Goal: Answer question/provide support: Share knowledge or assist other users

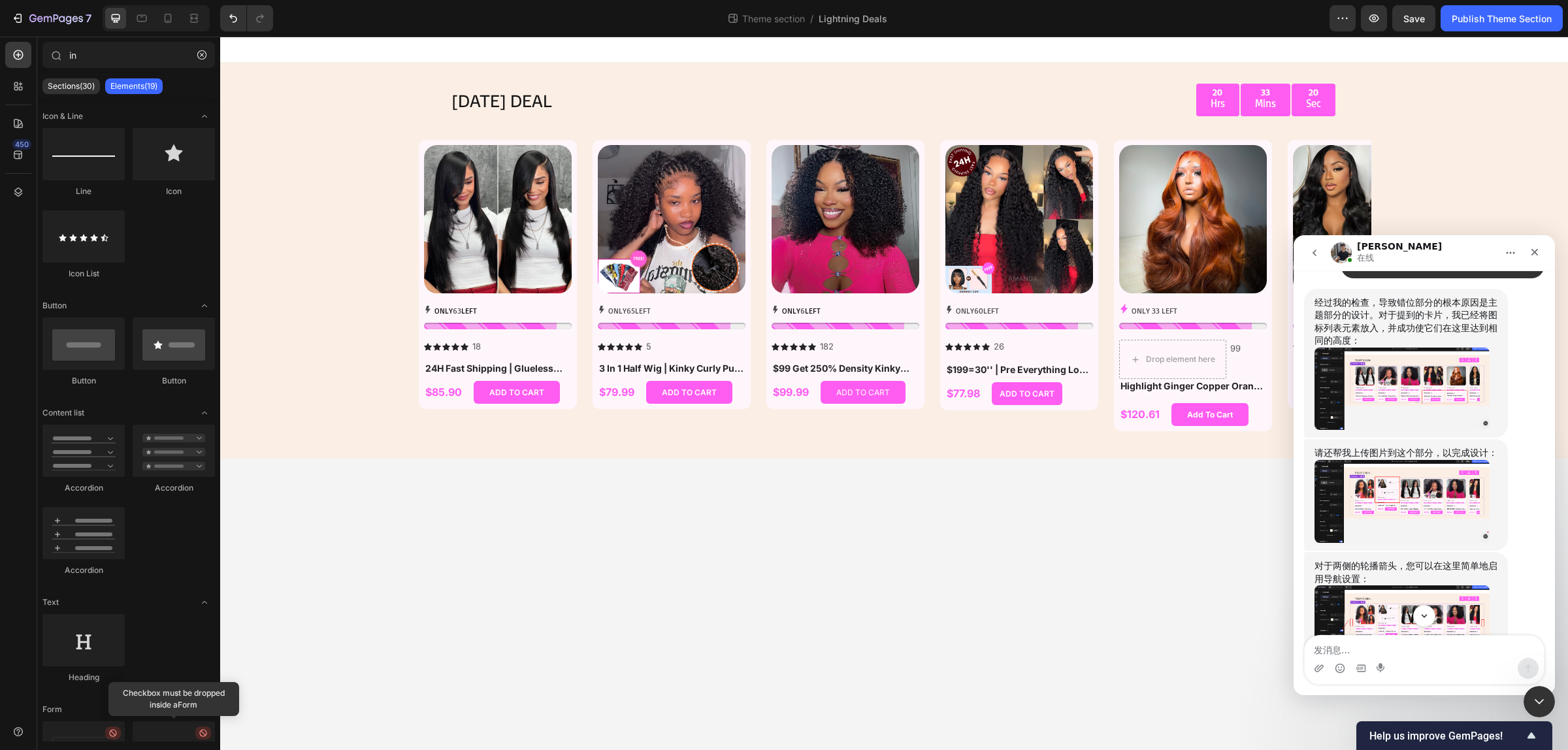
scroll to position [1947, 0]
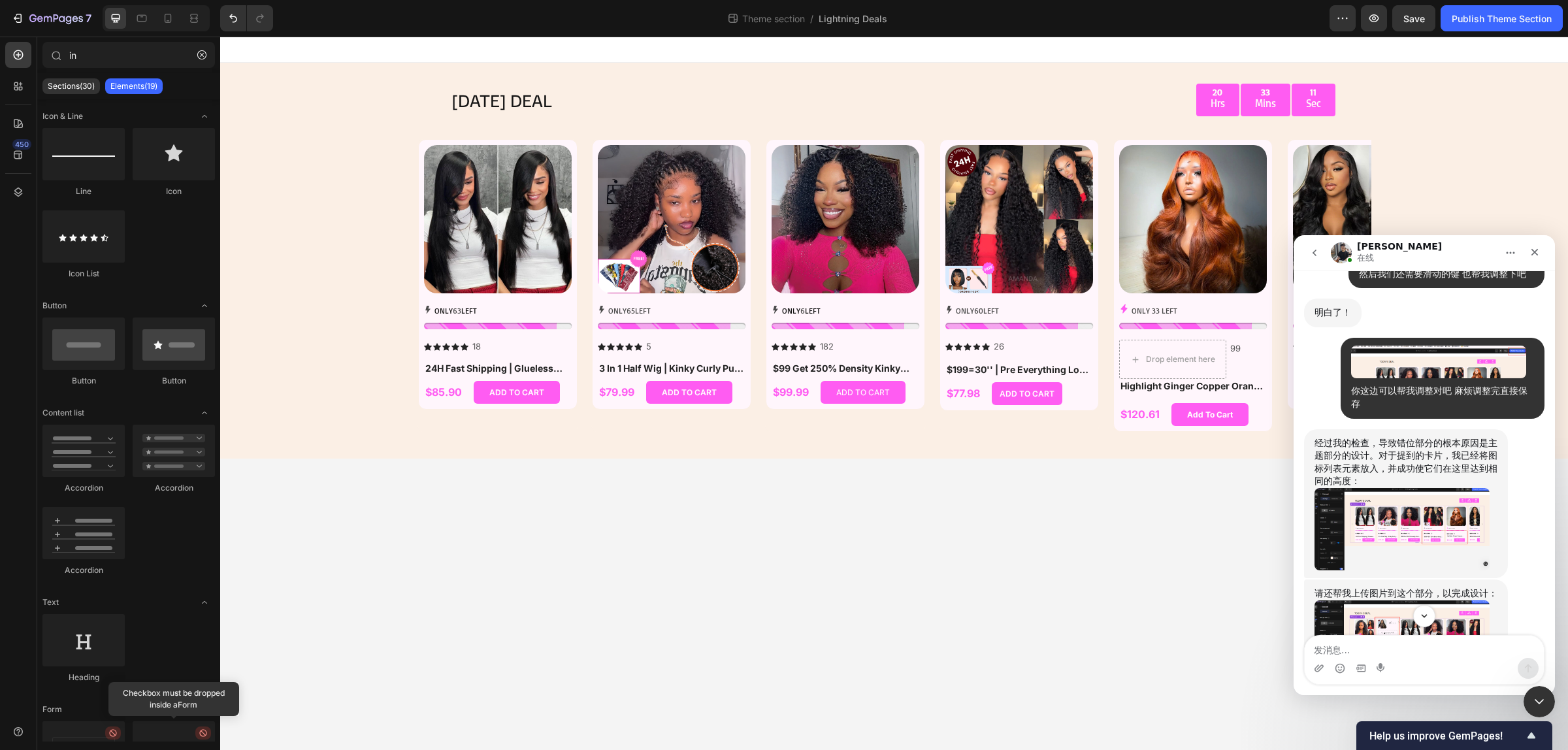
click at [1426, 536] on img "Tony说…" at bounding box center [1402, 529] width 175 height 83
click at [1420, 524] on img "Tony说…" at bounding box center [1402, 529] width 175 height 83
click at [1490, 560] on div "Tony说…" at bounding box center [1405, 529] width 183 height 83
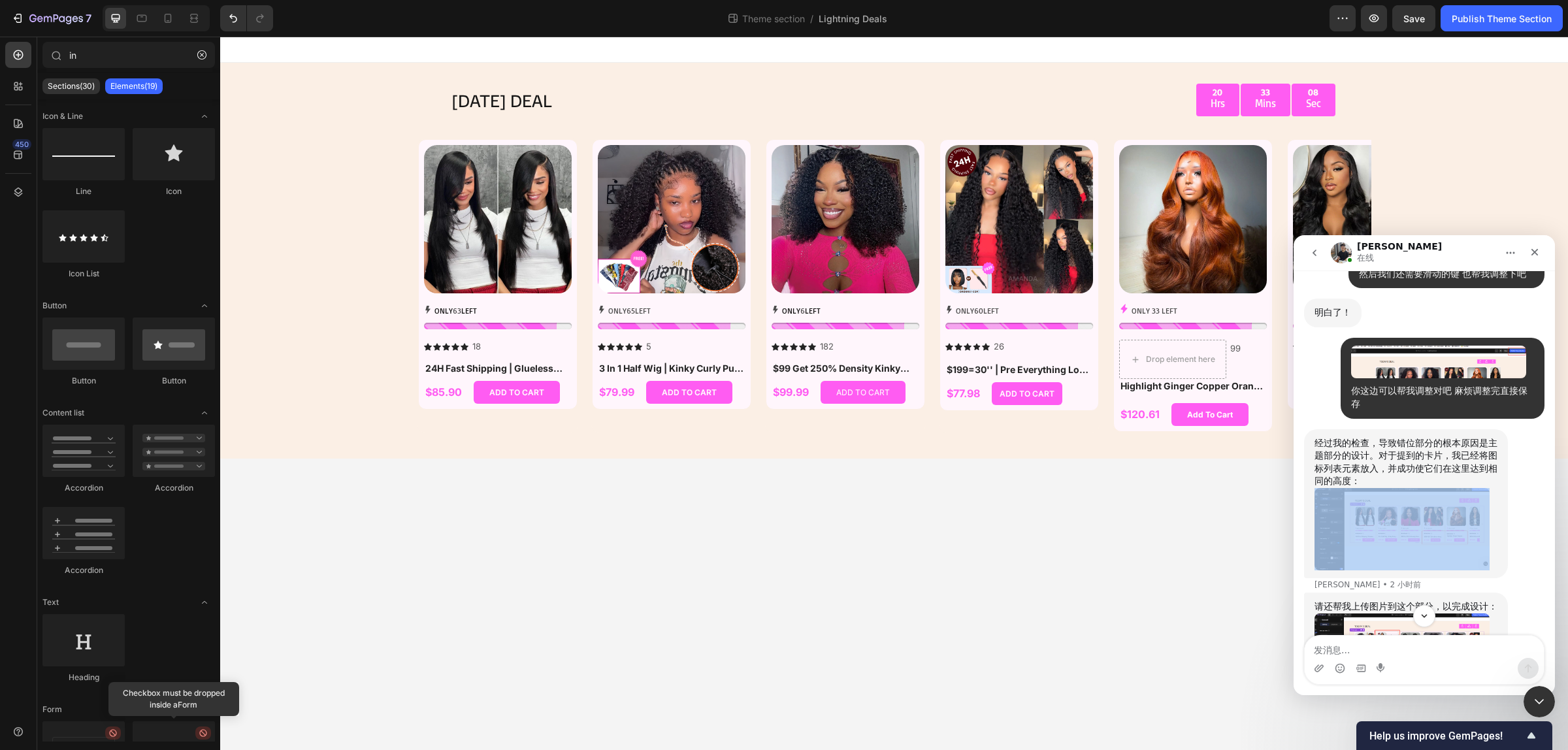
click at [1490, 560] on div "Tony说…" at bounding box center [1405, 529] width 183 height 83
click at [1467, 544] on img "Tony说…" at bounding box center [1402, 529] width 175 height 83
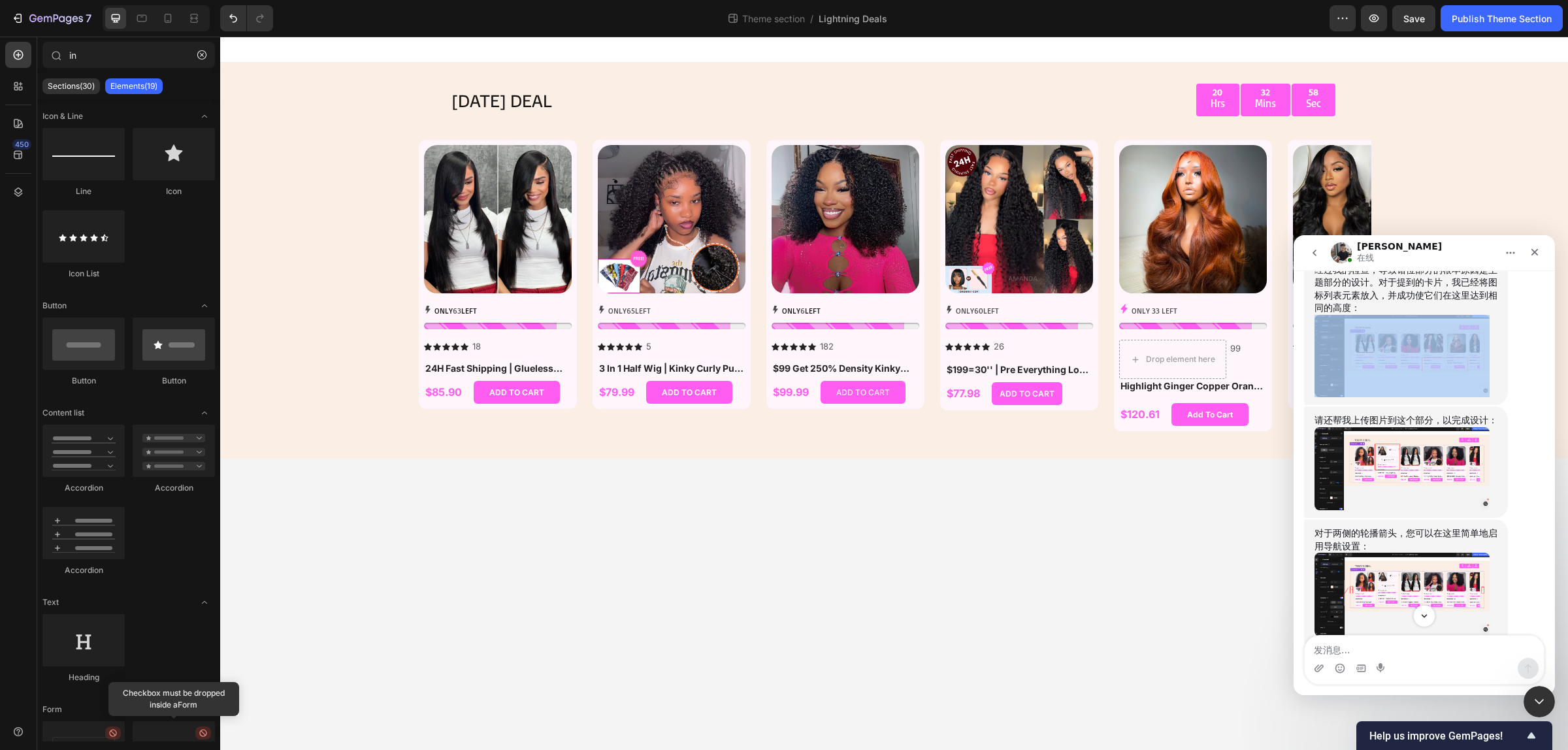
scroll to position [2028, 0]
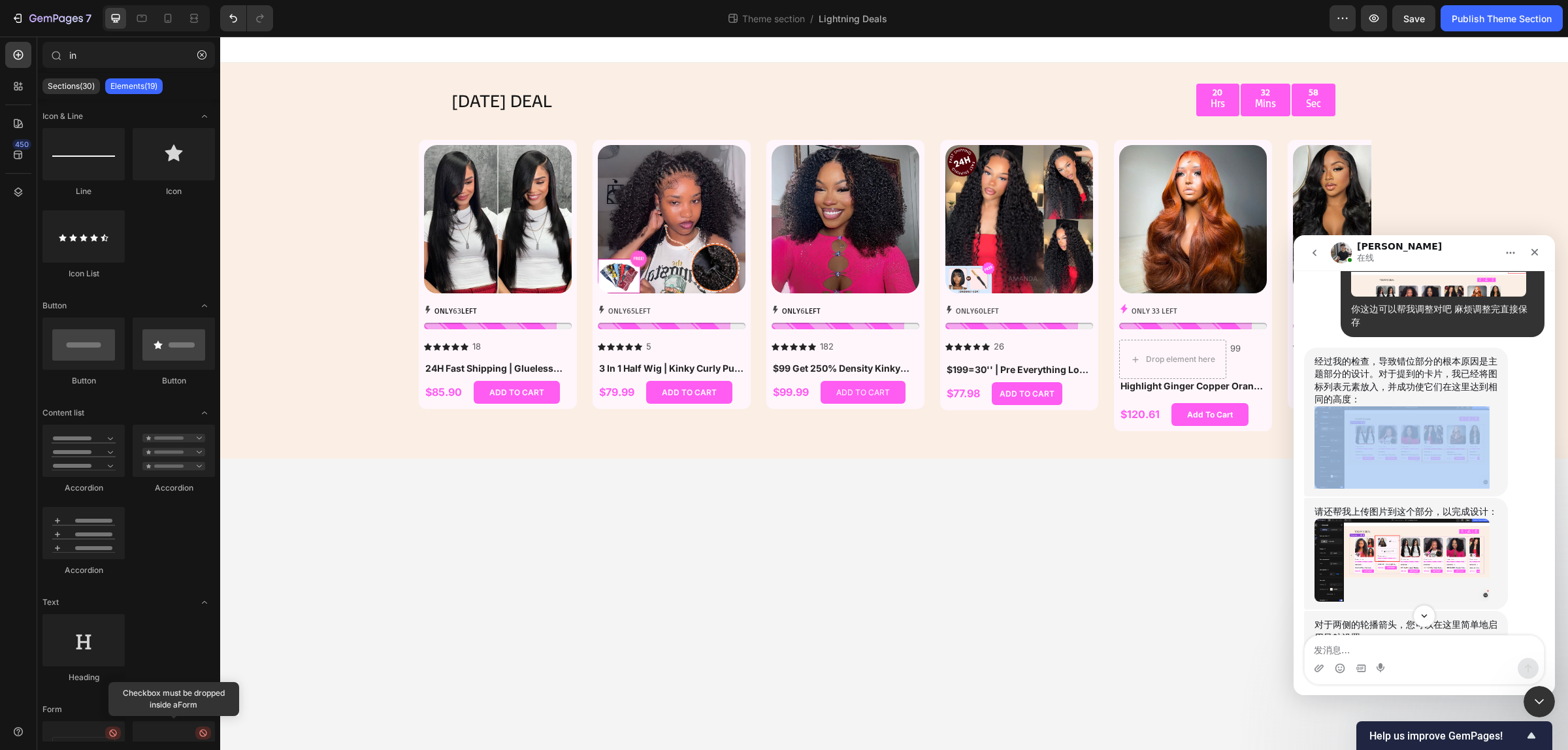
click at [1389, 447] on img "Tony说…" at bounding box center [1402, 447] width 175 height 83
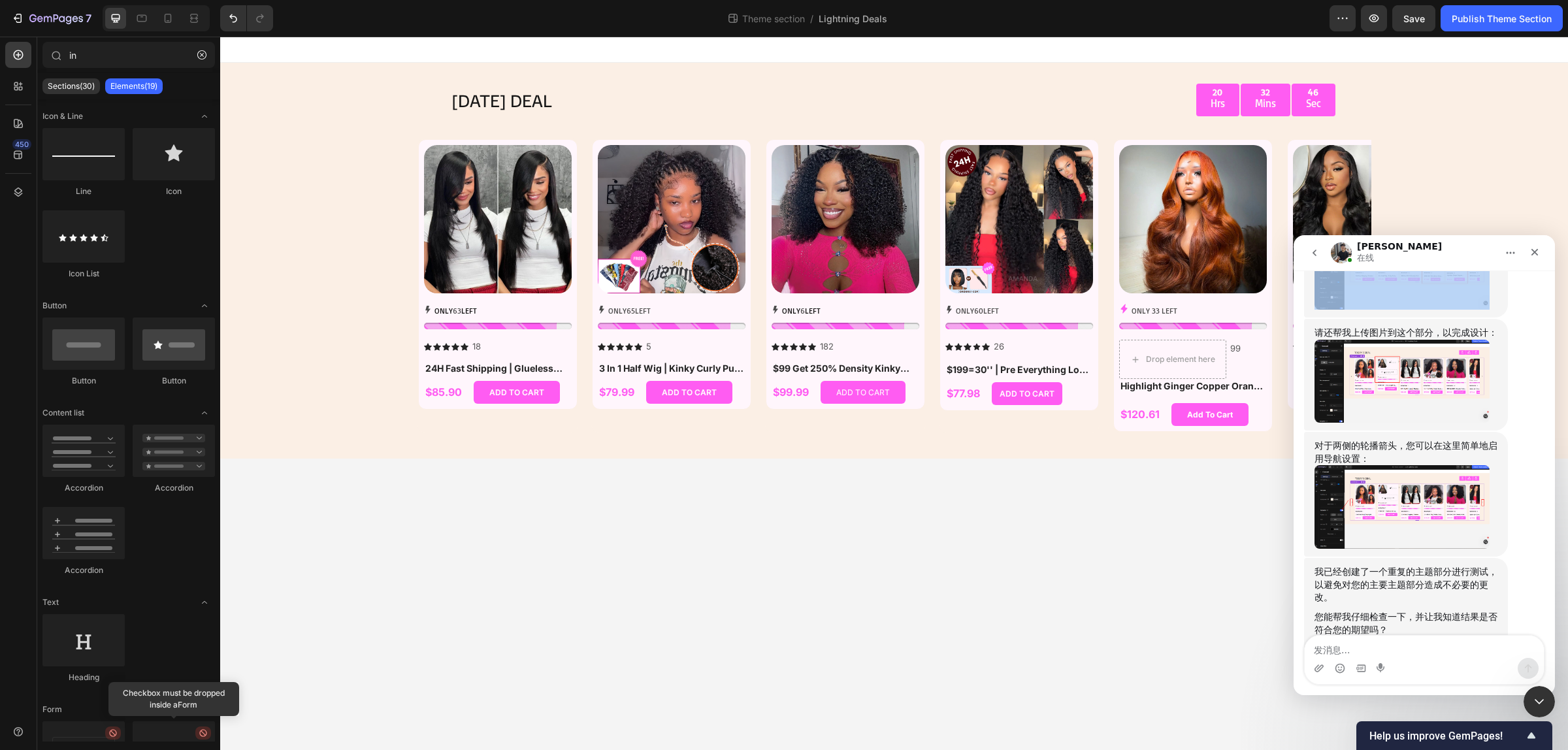
scroll to position [2192, 0]
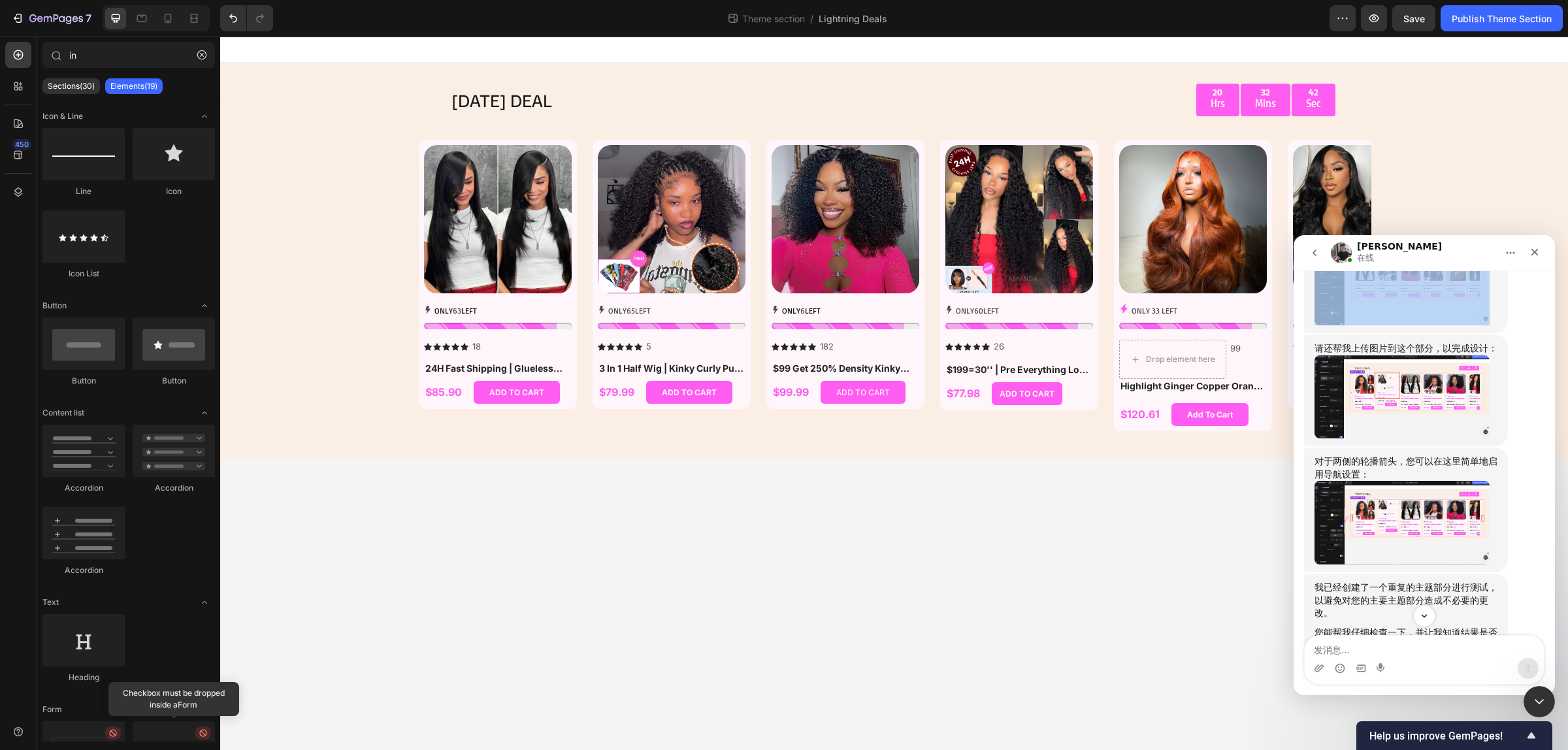
click at [1411, 551] on img "Tony说…" at bounding box center [1402, 522] width 175 height 83
click at [1428, 535] on img "Tony说…" at bounding box center [1402, 522] width 175 height 83
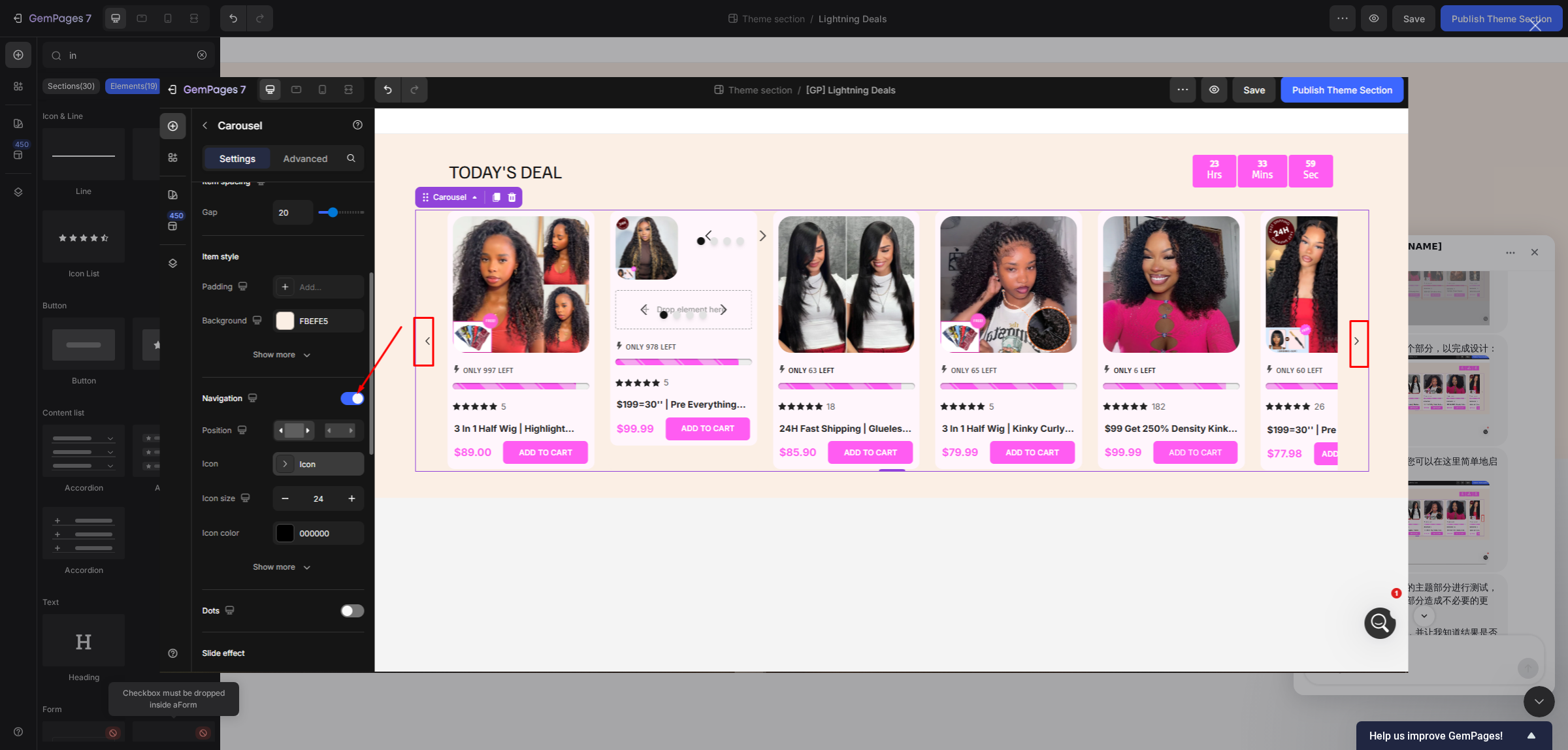
scroll to position [0, 0]
click at [1449, 538] on div "Intercom Messenger" at bounding box center [784, 375] width 1568 height 750
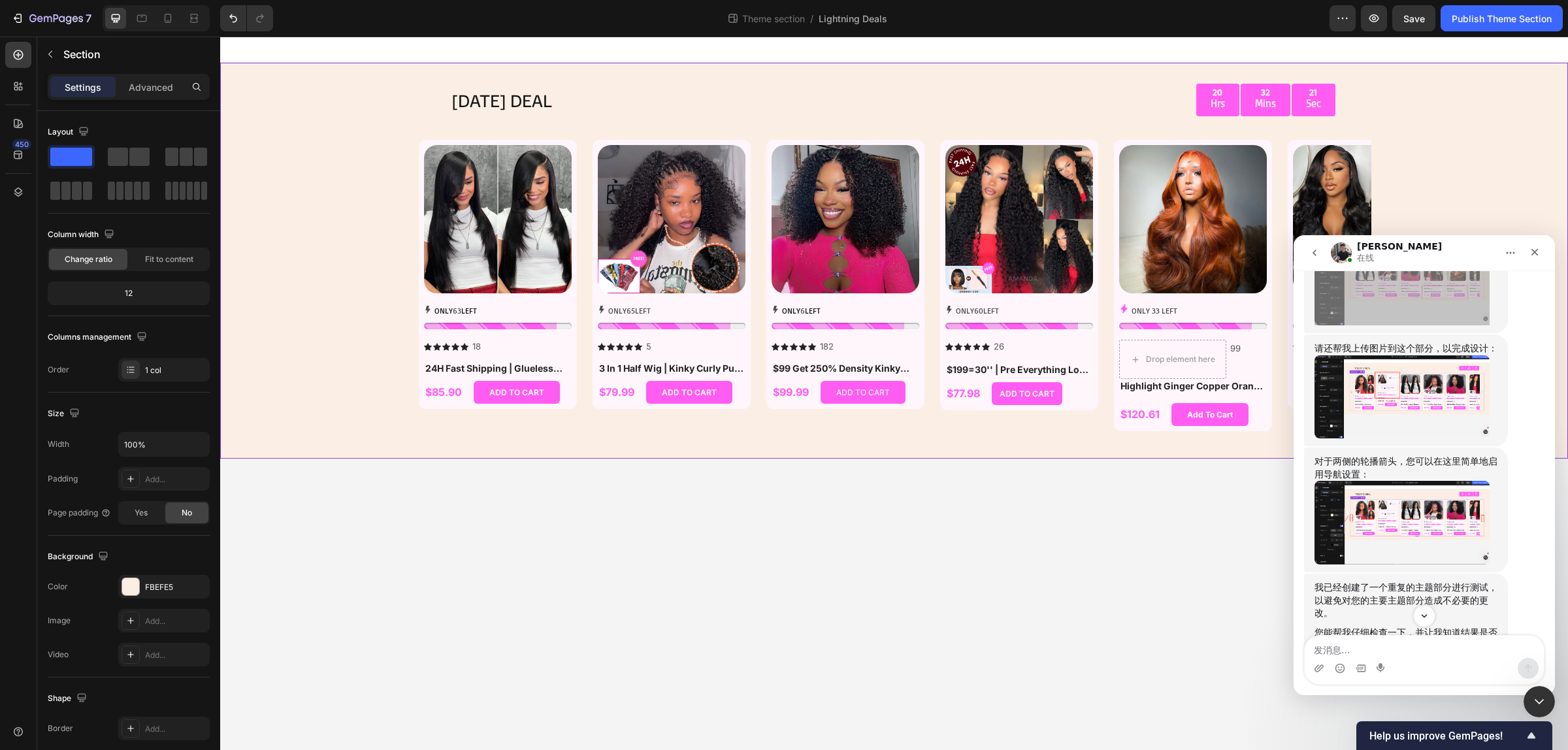
click at [341, 314] on div "[DATE] DEAL Text Block 20 Hrs 32 Mins 21 Sec Countdown Timer Row Row Product Im…" at bounding box center [894, 260] width 1348 height 396
click at [1382, 521] on img "Tony说…" at bounding box center [1402, 522] width 175 height 83
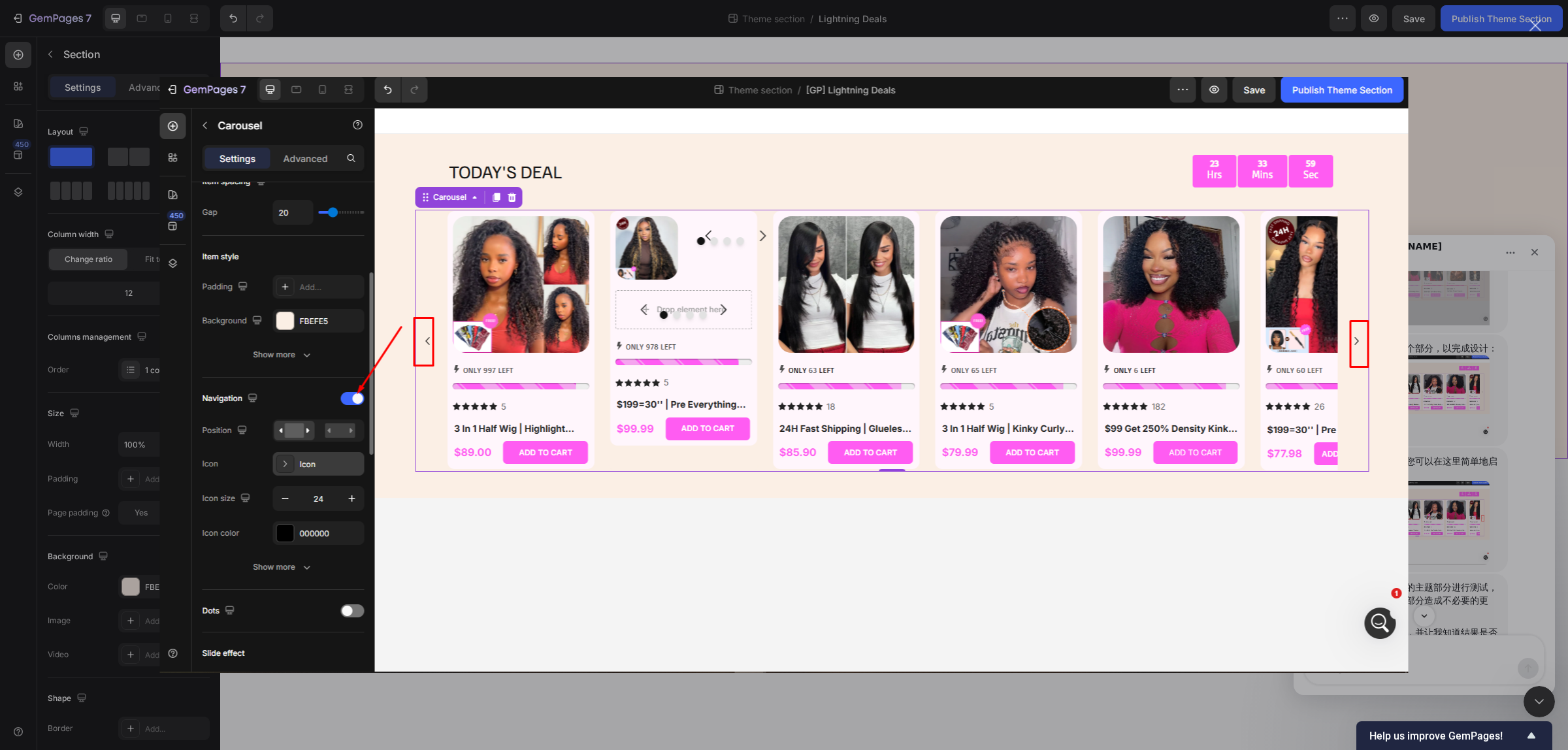
click at [1068, 700] on div "Intercom Messenger" at bounding box center [784, 375] width 1568 height 750
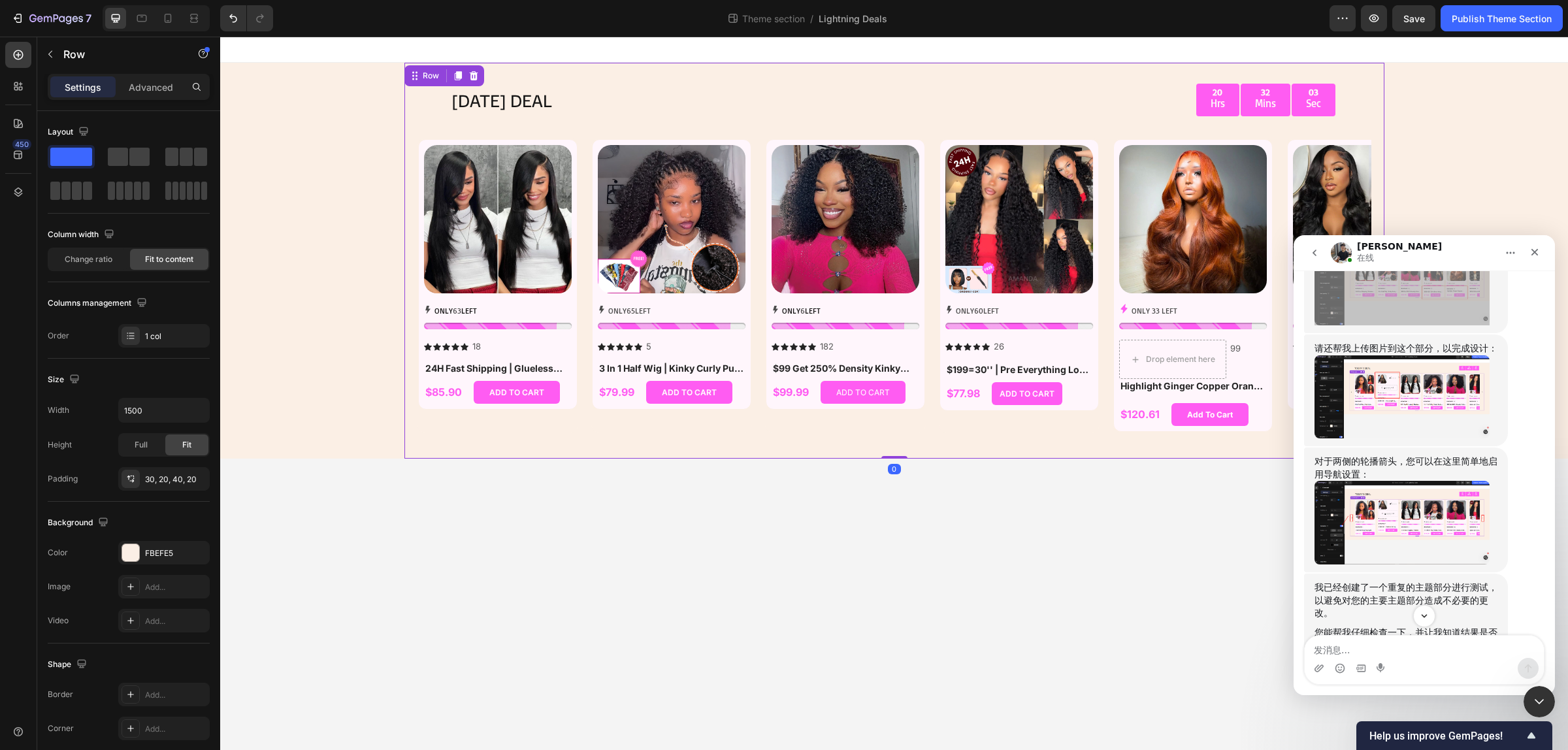
click at [410, 106] on div "[DATE] DEAL Text Block 20 Hrs 32 Mins 03 Sec Countdown Timer Row Row Product Im…" at bounding box center [894, 260] width 980 height 396
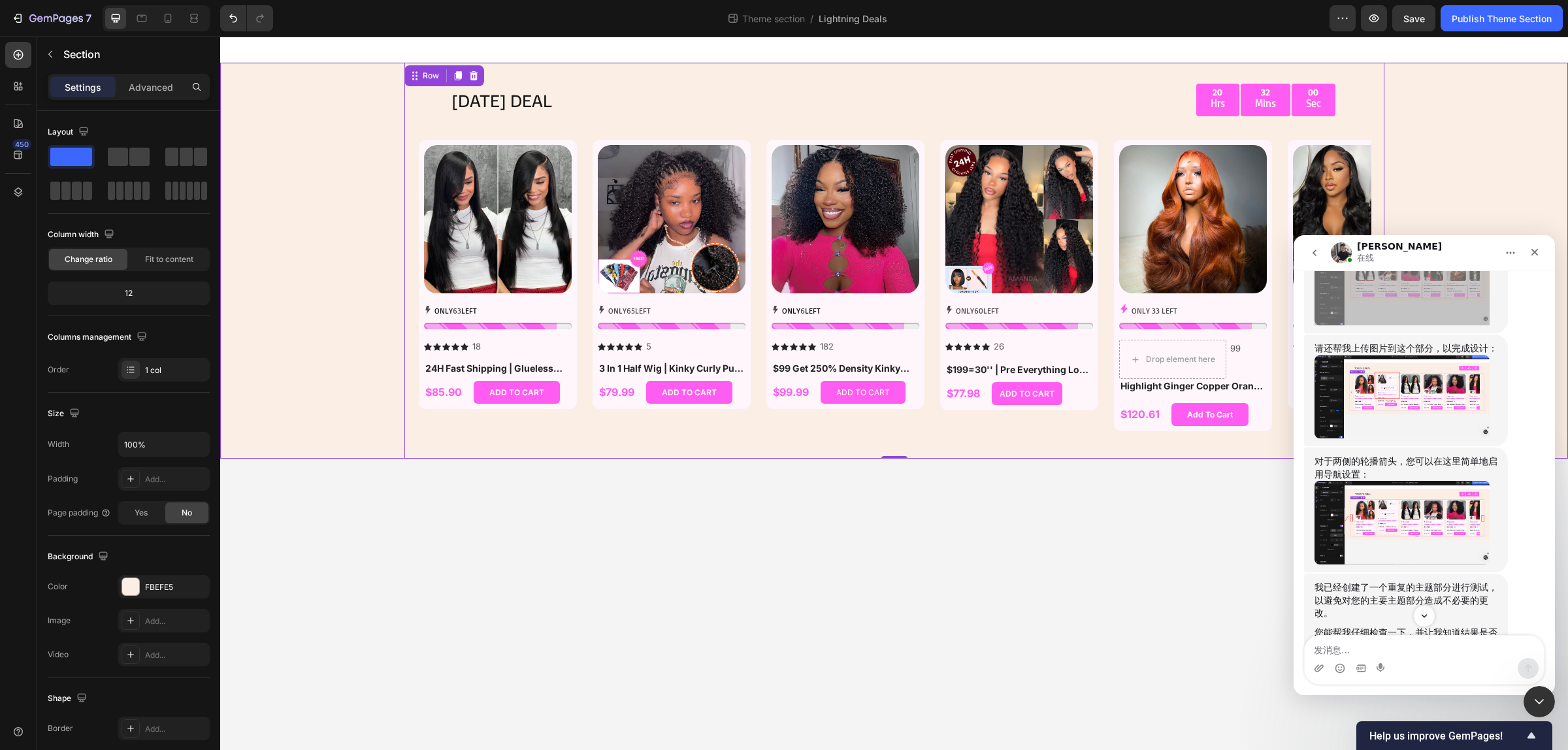
click at [348, 105] on div "[DATE] DEAL Text Block 20 Hrs 32 Mins 00 Sec Countdown Timer Row Row Product Im…" at bounding box center [894, 260] width 1348 height 396
click at [797, 68] on div "[DATE] DEAL Text Block 20 Hrs 31 Mins 58 Sec Countdown Timer Row Row Product Im…" at bounding box center [894, 260] width 980 height 396
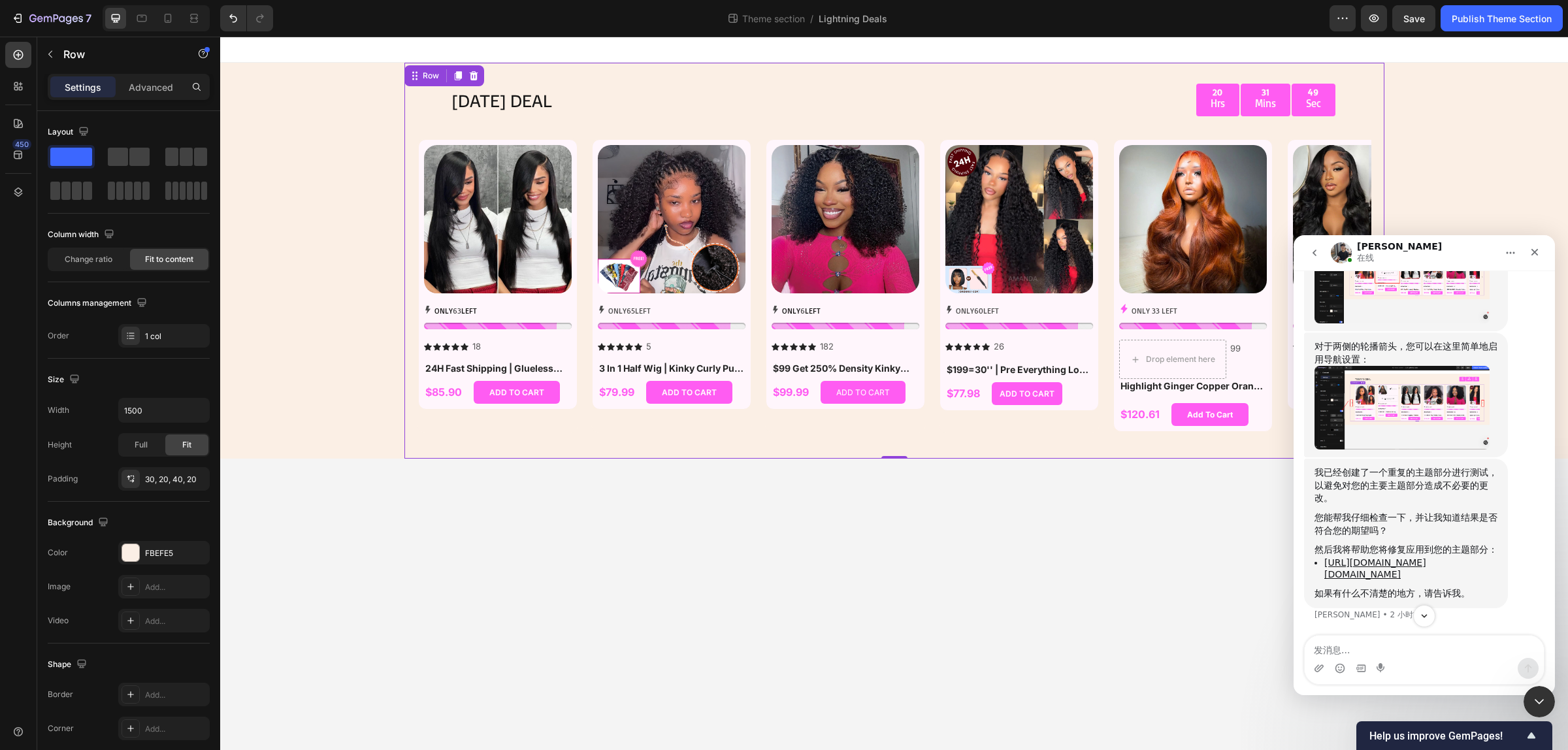
scroll to position [2355, 0]
drag, startPoint x: 1374, startPoint y: 573, endPoint x: 1320, endPoint y: 513, distance: 80.7
click at [1320, 556] on ul "[URL][DOMAIN_NAME][DOMAIN_NAME]" at bounding box center [1405, 568] width 183 height 24
click at [1426, 557] on link "[URL][DOMAIN_NAME][DOMAIN_NAME]" at bounding box center [1375, 568] width 102 height 23
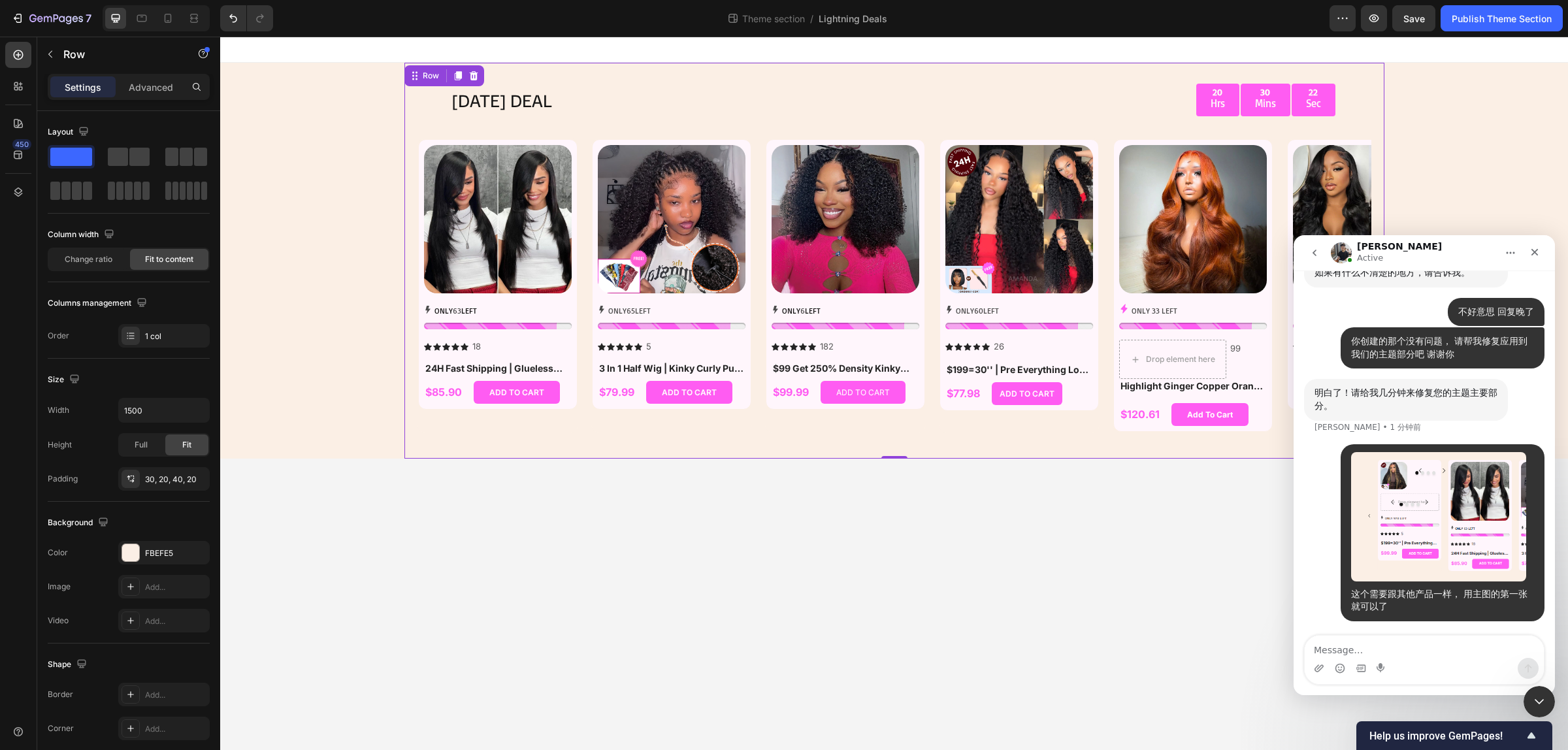
scroll to position [2728, 0]
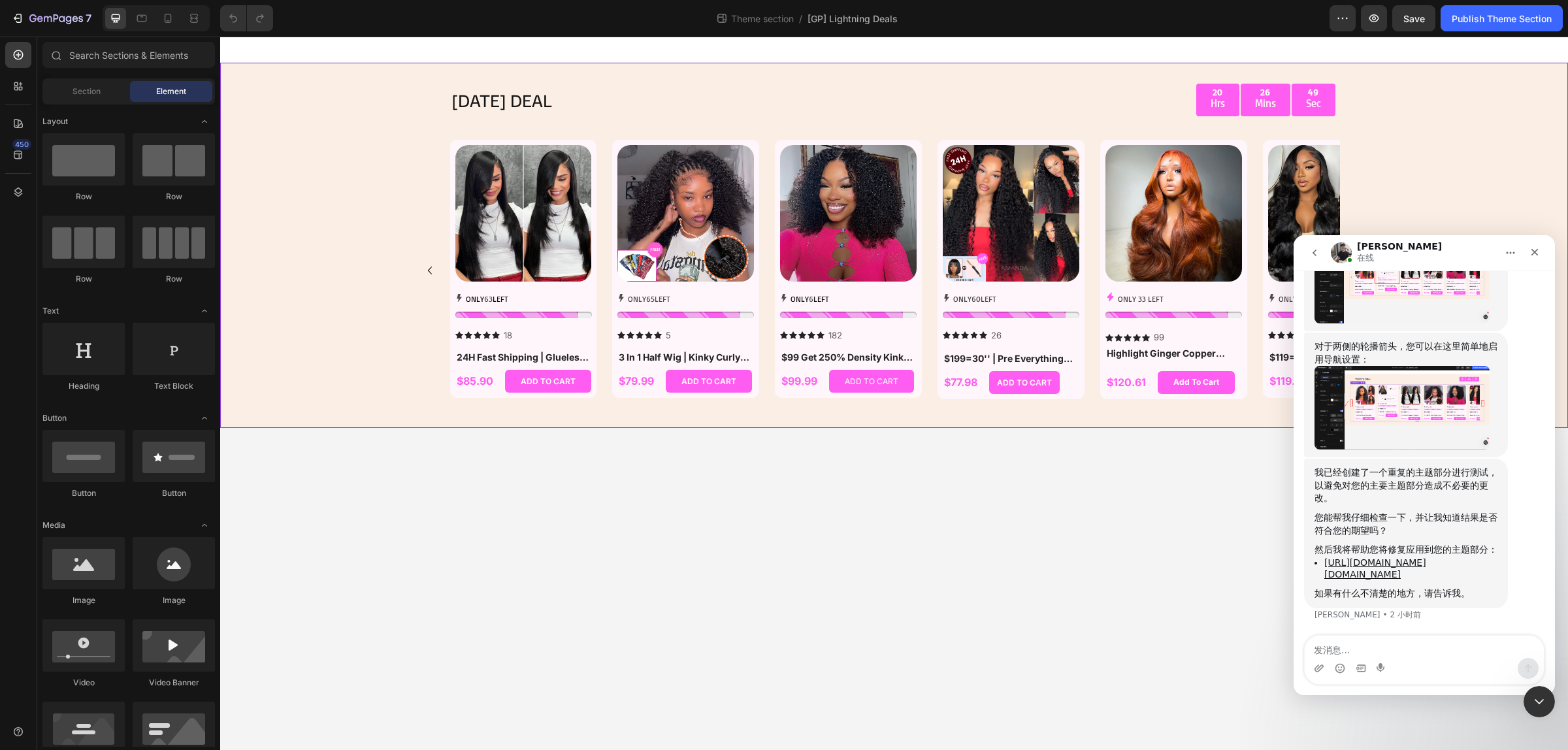
scroll to position [2355, 0]
click at [1409, 643] on textarea "发消息..." at bounding box center [1425, 646] width 239 height 22
type textarea "z"
click at [803, 478] on body "TODAY'S DEAL Text Block 20 Hrs 26 Mins 22 Sec Countdown Timer Row Row Product I…" at bounding box center [894, 393] width 1348 height 713
drag, startPoint x: 1489, startPoint y: 582, endPoint x: 1446, endPoint y: 643, distance: 74.6
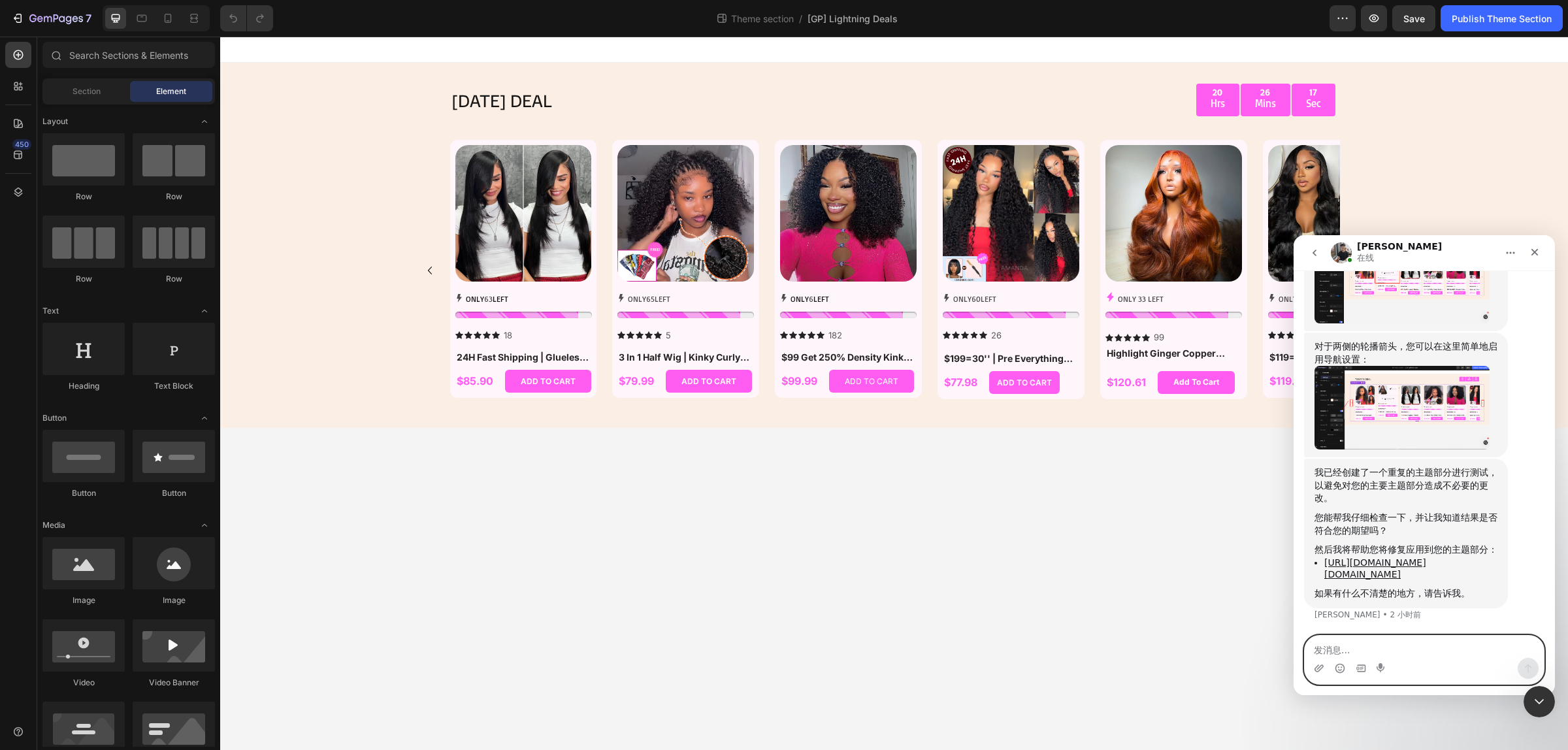
click at [1446, 643] on textarea "发消息..." at bounding box center [1425, 646] width 239 height 22
type textarea "不好意思 回复晚了"
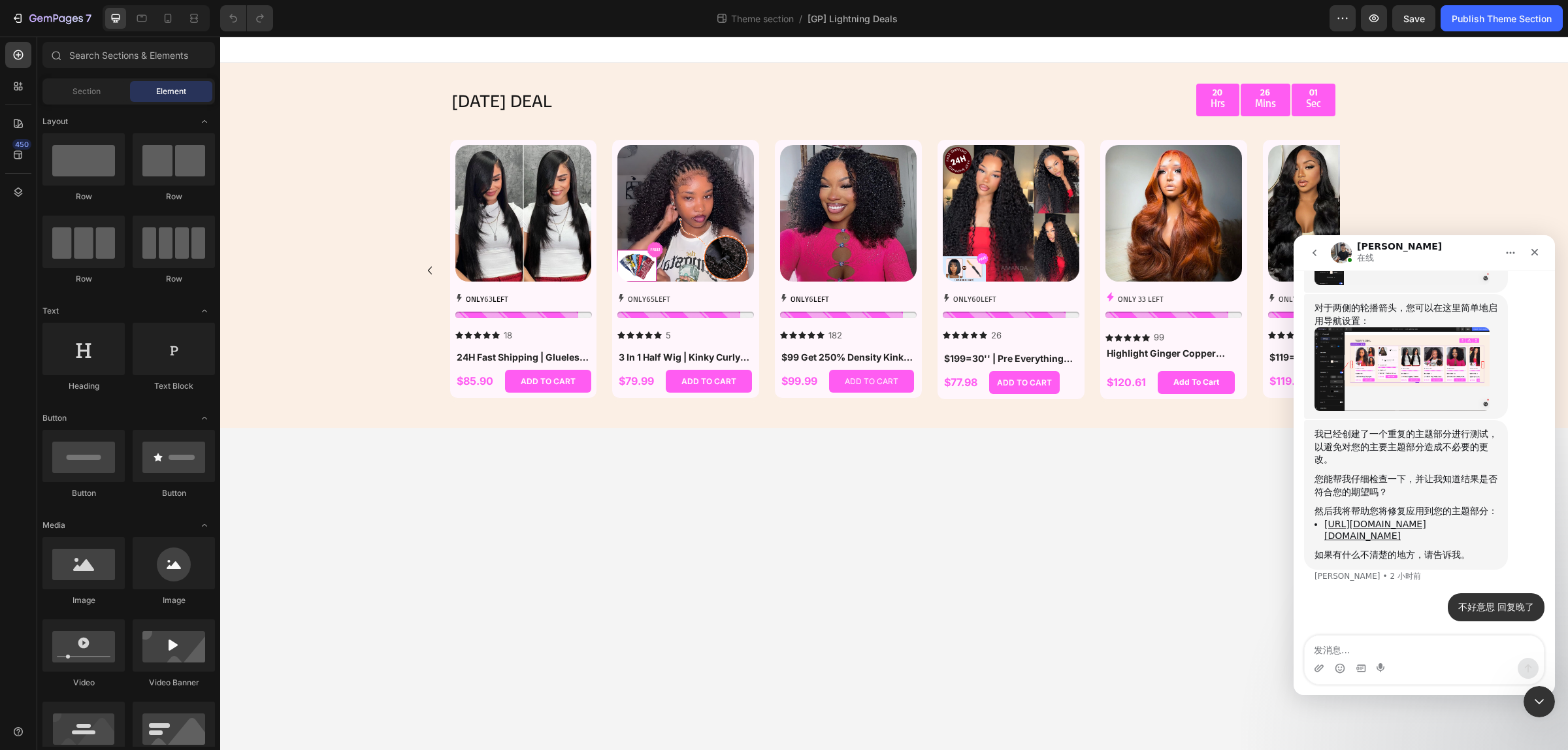
drag, startPoint x: 1495, startPoint y: 549, endPoint x: 1422, endPoint y: 579, distance: 78.9
click at [1422, 579] on div "我已经创建了一个重复的主题部分进行测试，以避免对您的主要主题部分造成不必要的更改。 您能帮我仔细检查一下，并让我知道结果是否符合您的期望吗？ 然后我将帮助您将…" at bounding box center [1424, 506] width 240 height 173
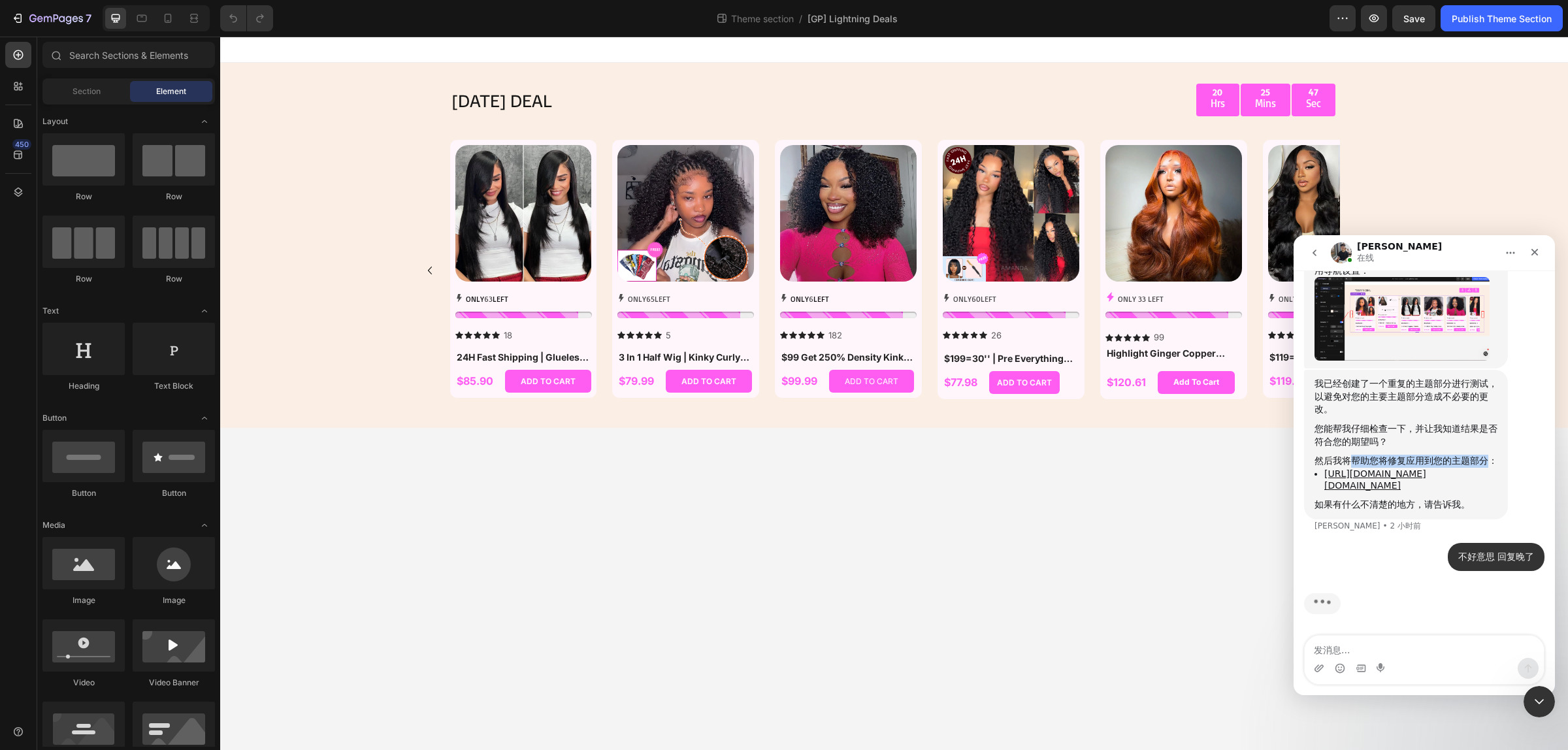
drag, startPoint x: 1353, startPoint y: 411, endPoint x: 1488, endPoint y: 411, distance: 135.0
click at [1488, 454] on div "然后我将帮助您将修复应用到您的主题部分：" at bounding box center [1405, 461] width 183 height 13
copy div "帮助您将修复应用到您的主题部分"
click at [1387, 653] on textarea "发消息..." at bounding box center [1425, 646] width 239 height 22
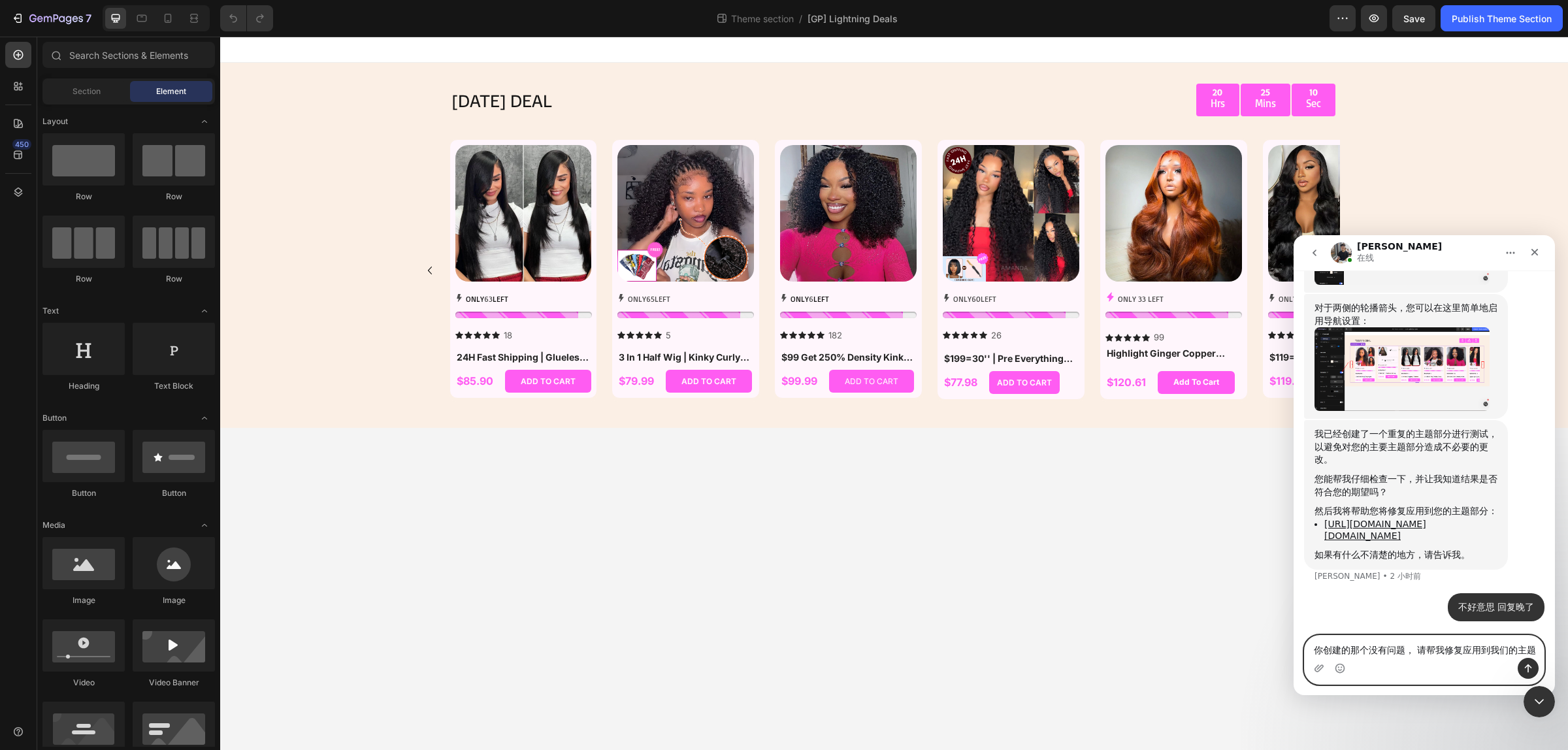
scroll to position [2407, 0]
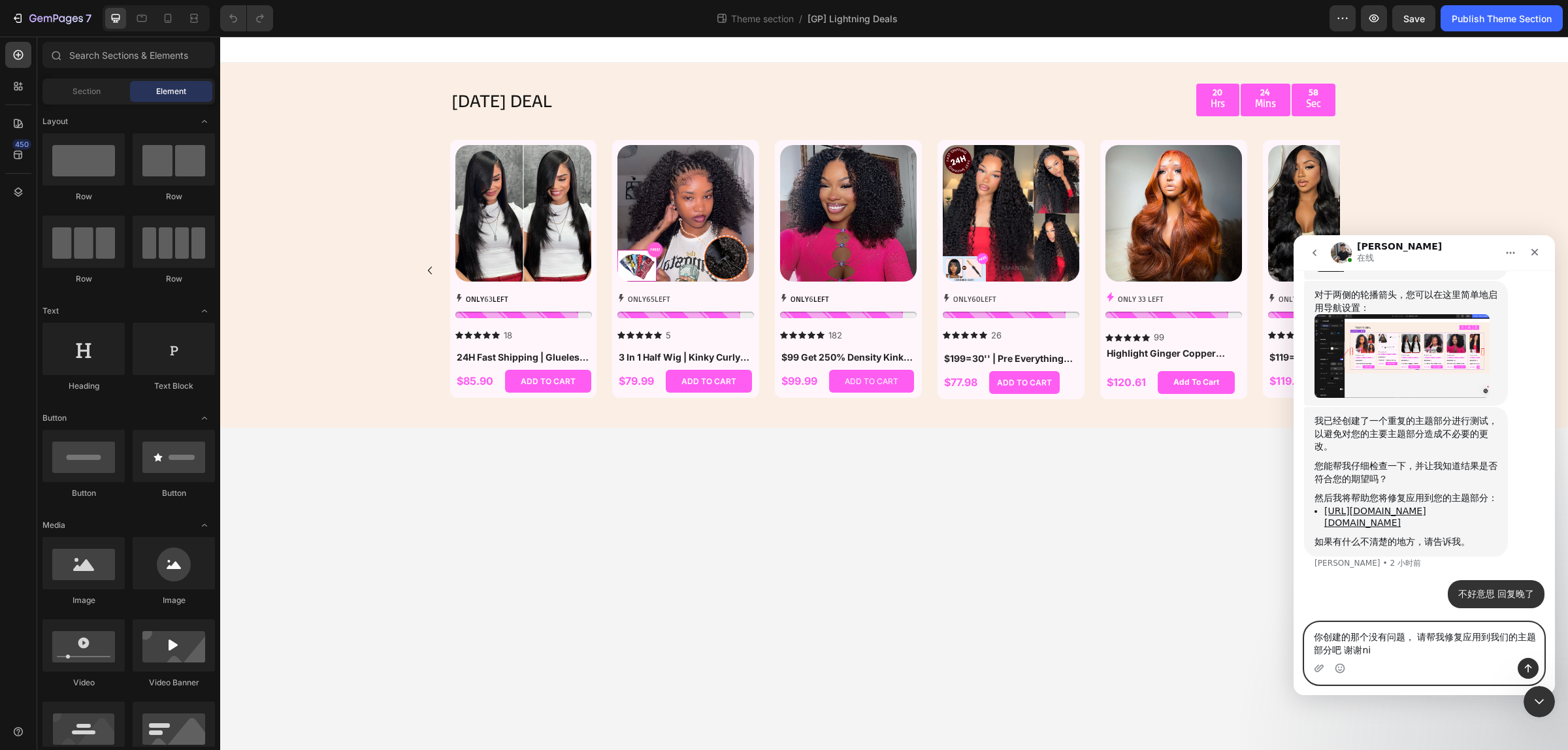
type textarea "你创建的那个没有问题， 请帮我修复应用到我们的主题部分吧 谢谢你"
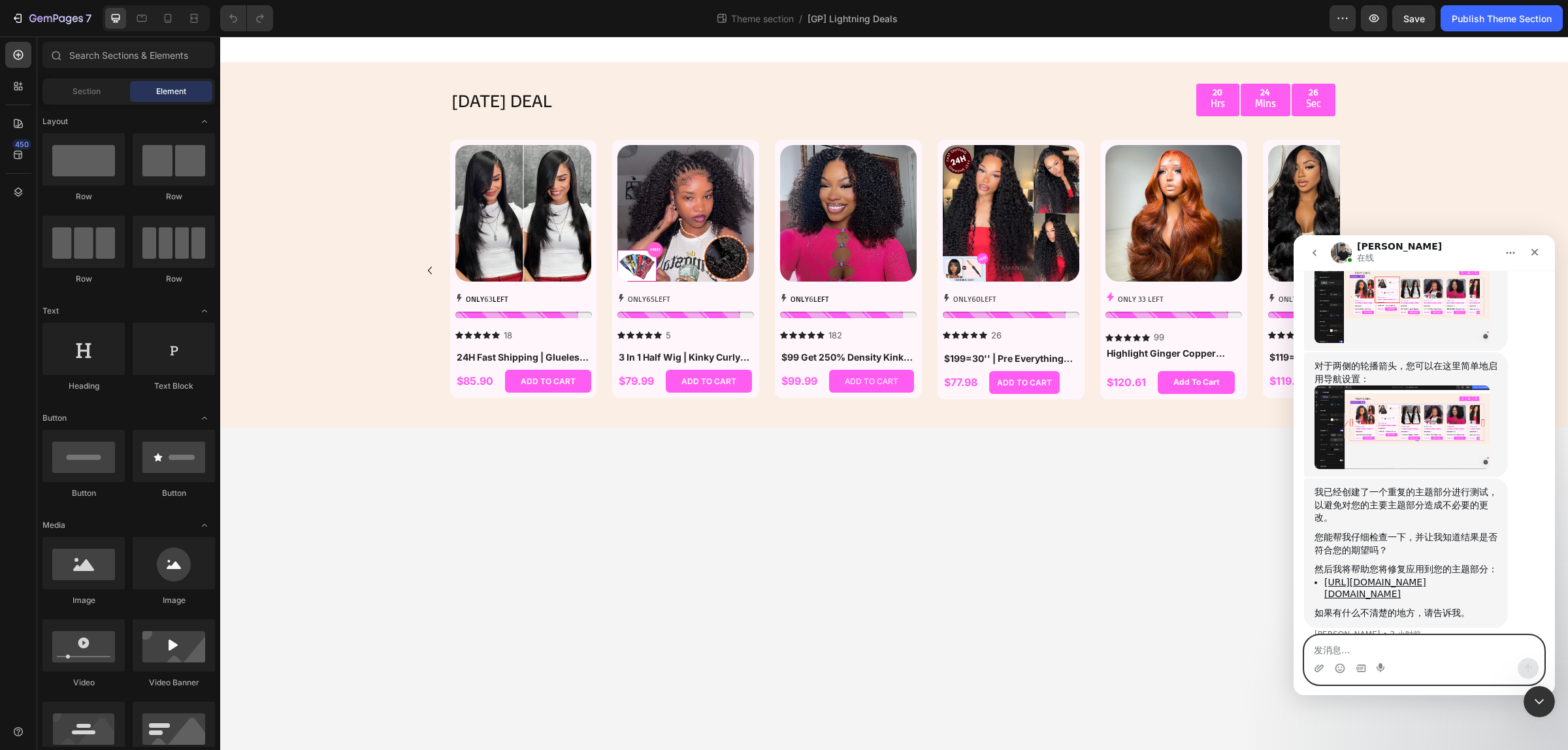
scroll to position [2274, 0]
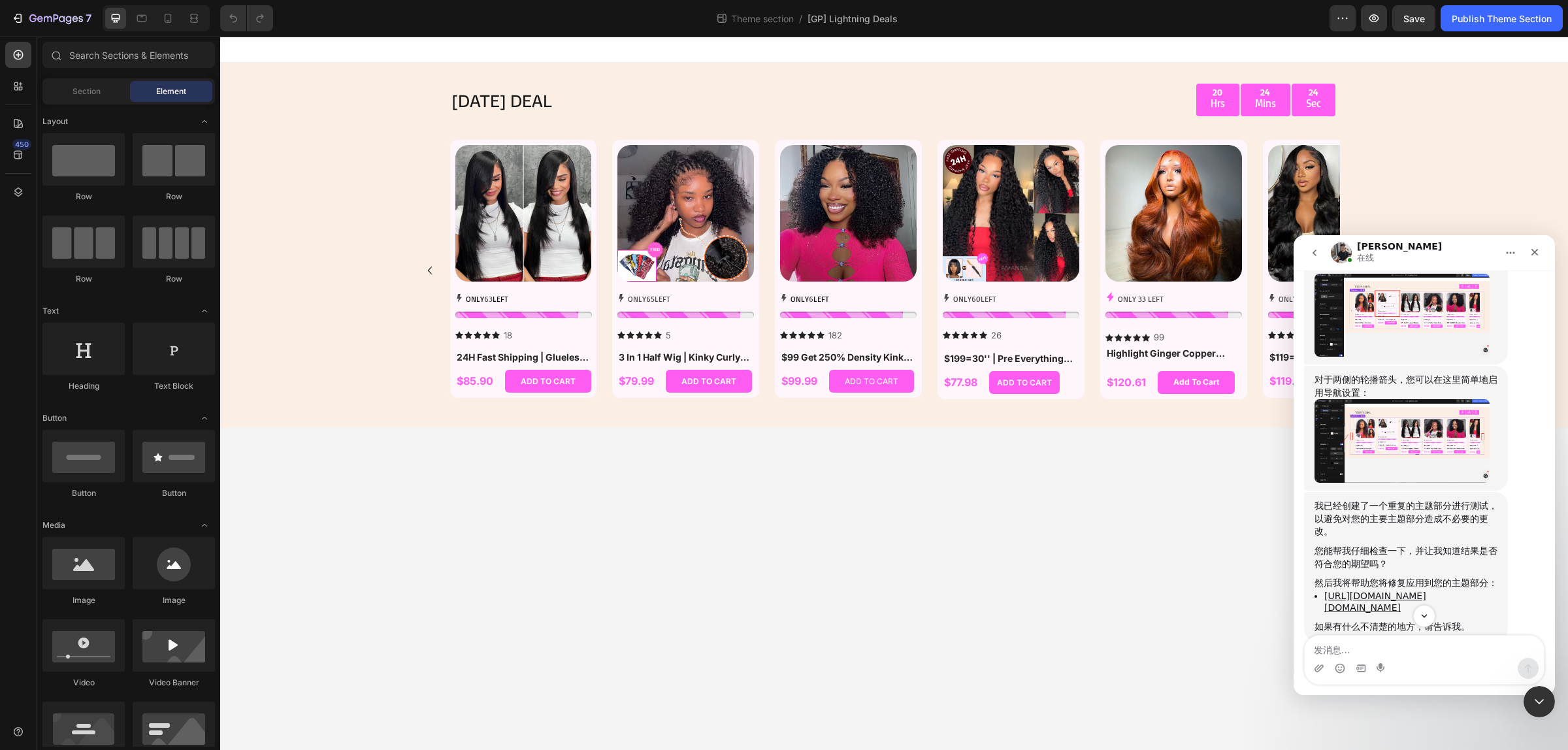
click at [1431, 455] on img "Tony说…" at bounding box center [1402, 441] width 175 height 83
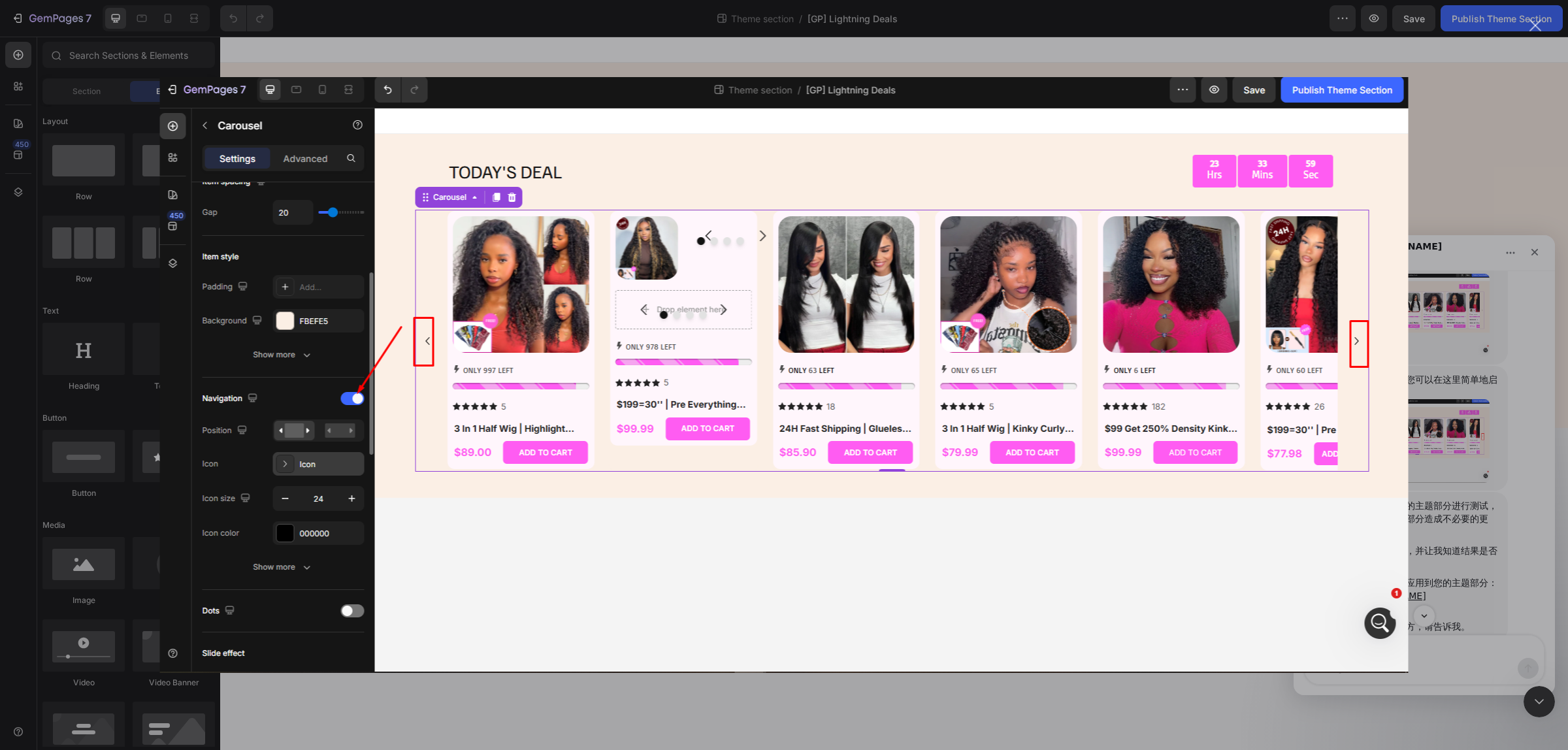
click at [1531, 27] on div "关闭" at bounding box center [1535, 25] width 13 height 13
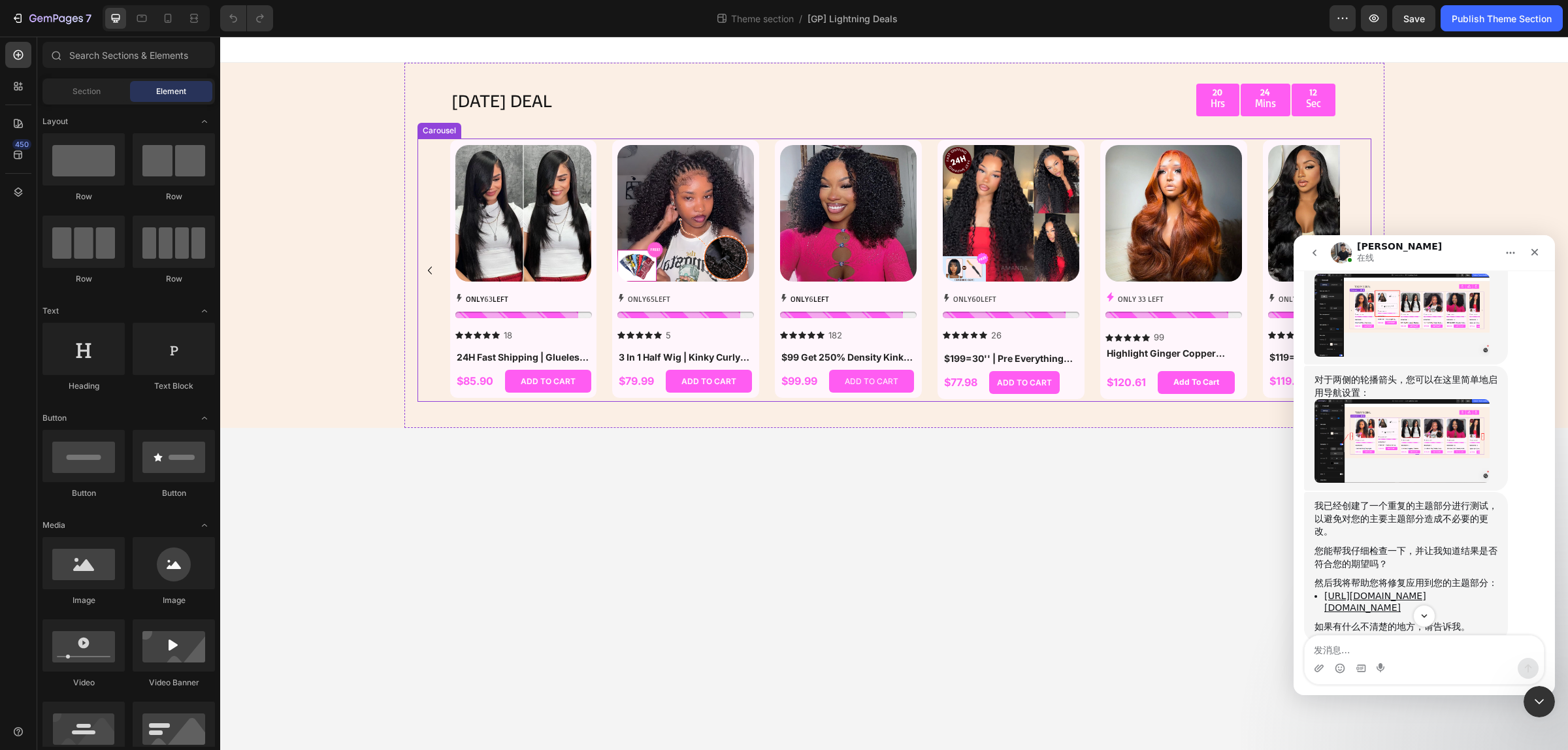
click at [436, 273] on icon "Carousel Back Arrow" at bounding box center [430, 271] width 16 height 16
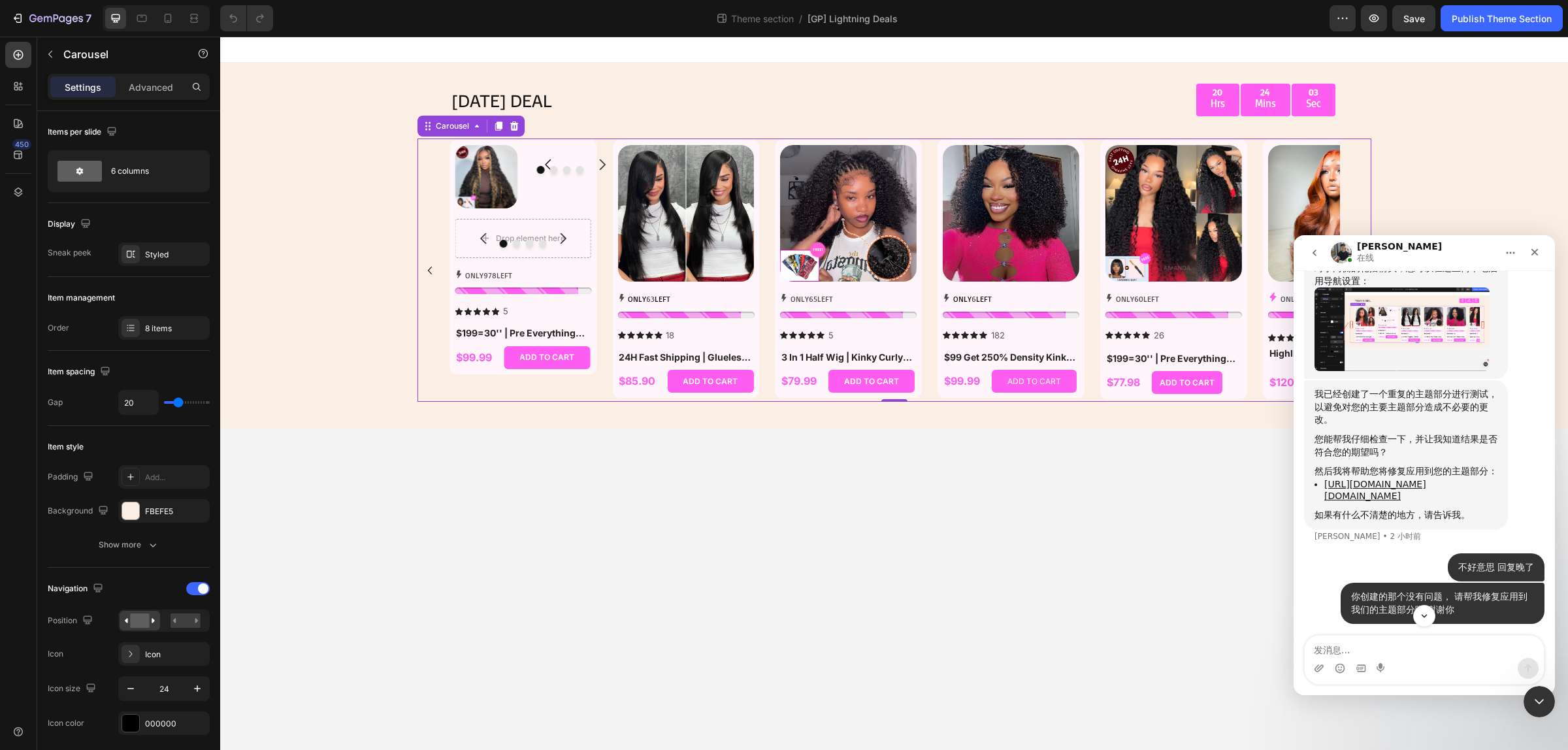
scroll to position [2437, 0]
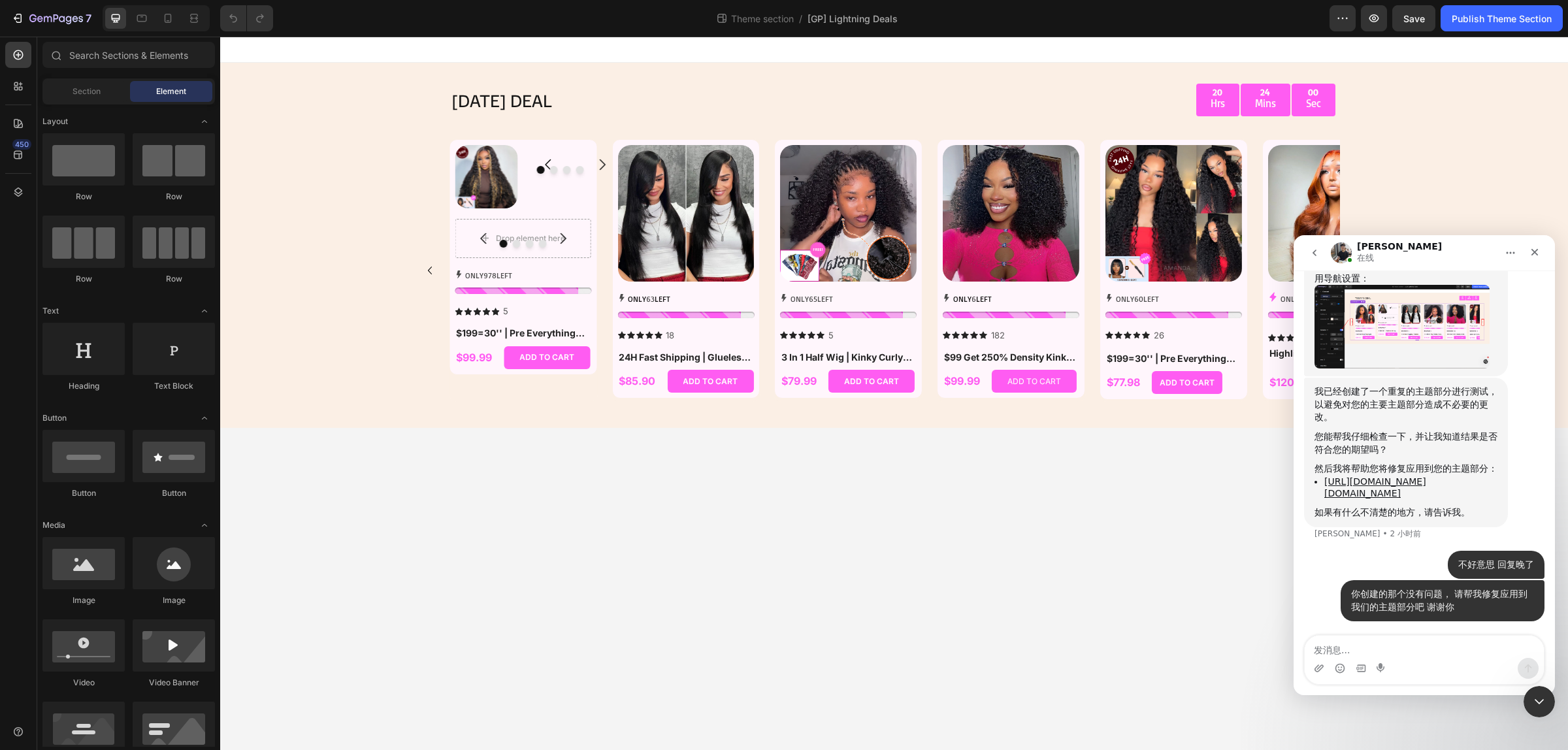
click at [878, 543] on body "TODAY'S DEAL Text Block 20 Hrs 24 Mins 00 Sec Countdown Timer Row Row Product I…" at bounding box center [894, 393] width 1348 height 713
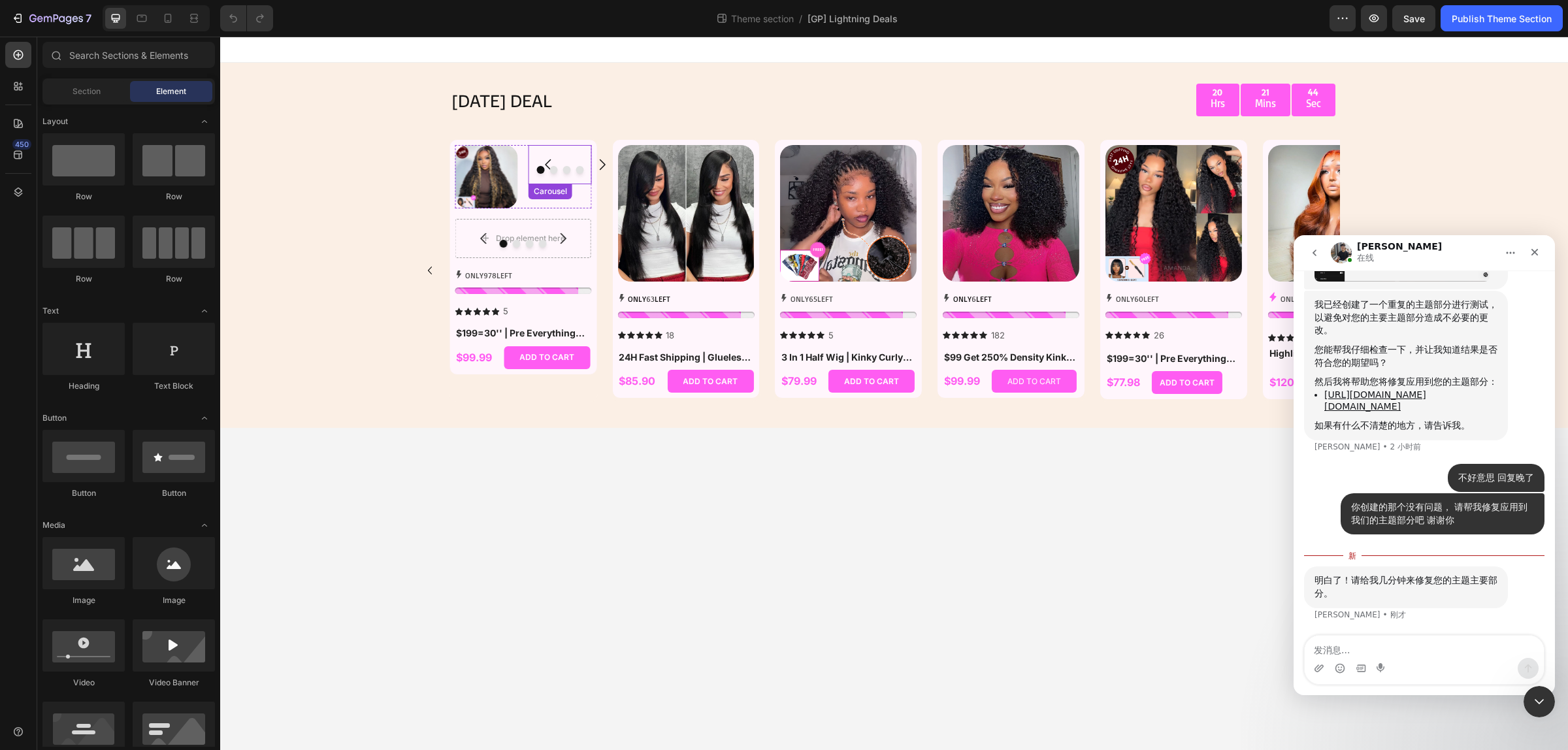
scroll to position [2574, 0]
click at [1412, 648] on textarea "Message…" at bounding box center [1425, 646] width 239 height 22
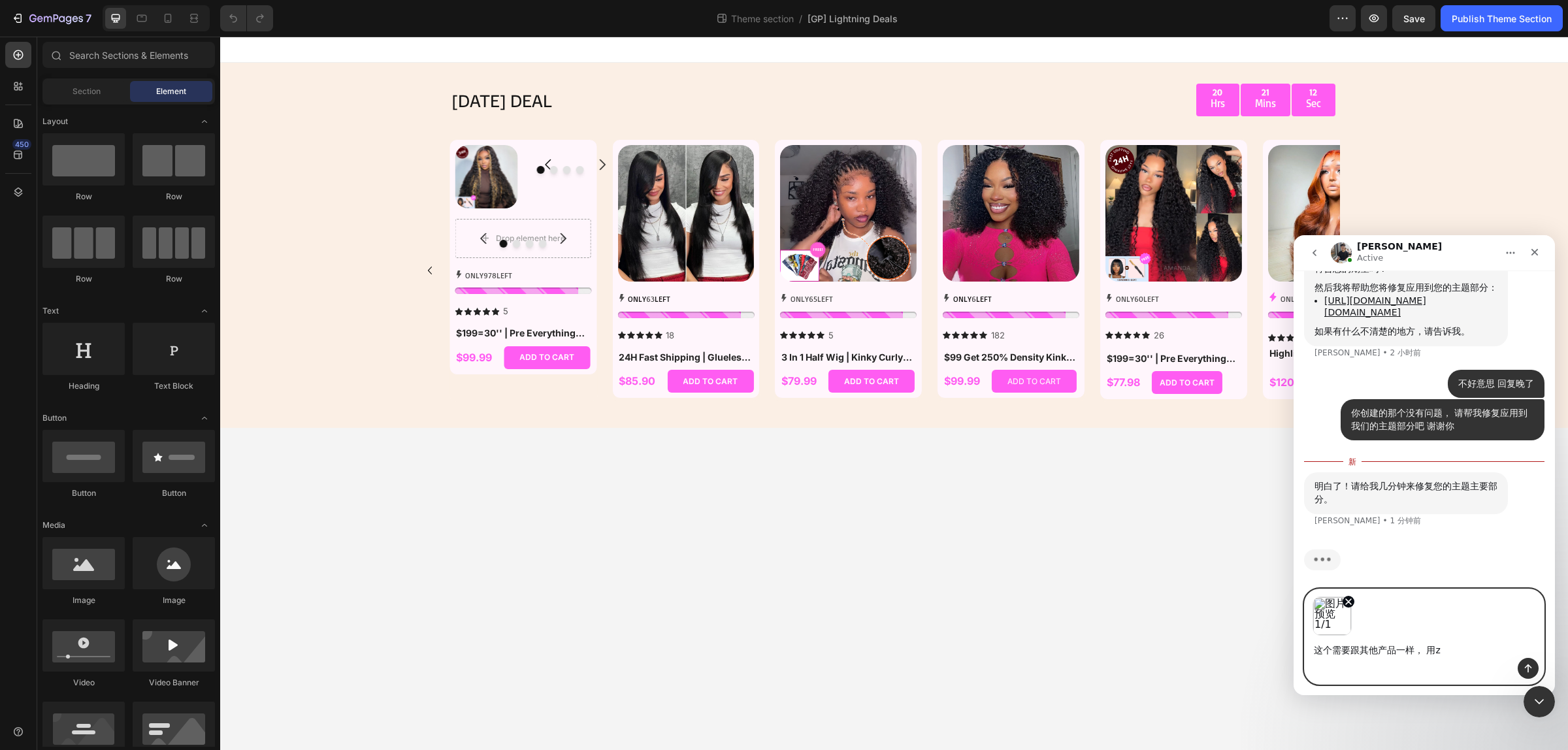
scroll to position [2671, 0]
type textarea "这个需要跟其他产品一样， 用主图的第一张就可以了"
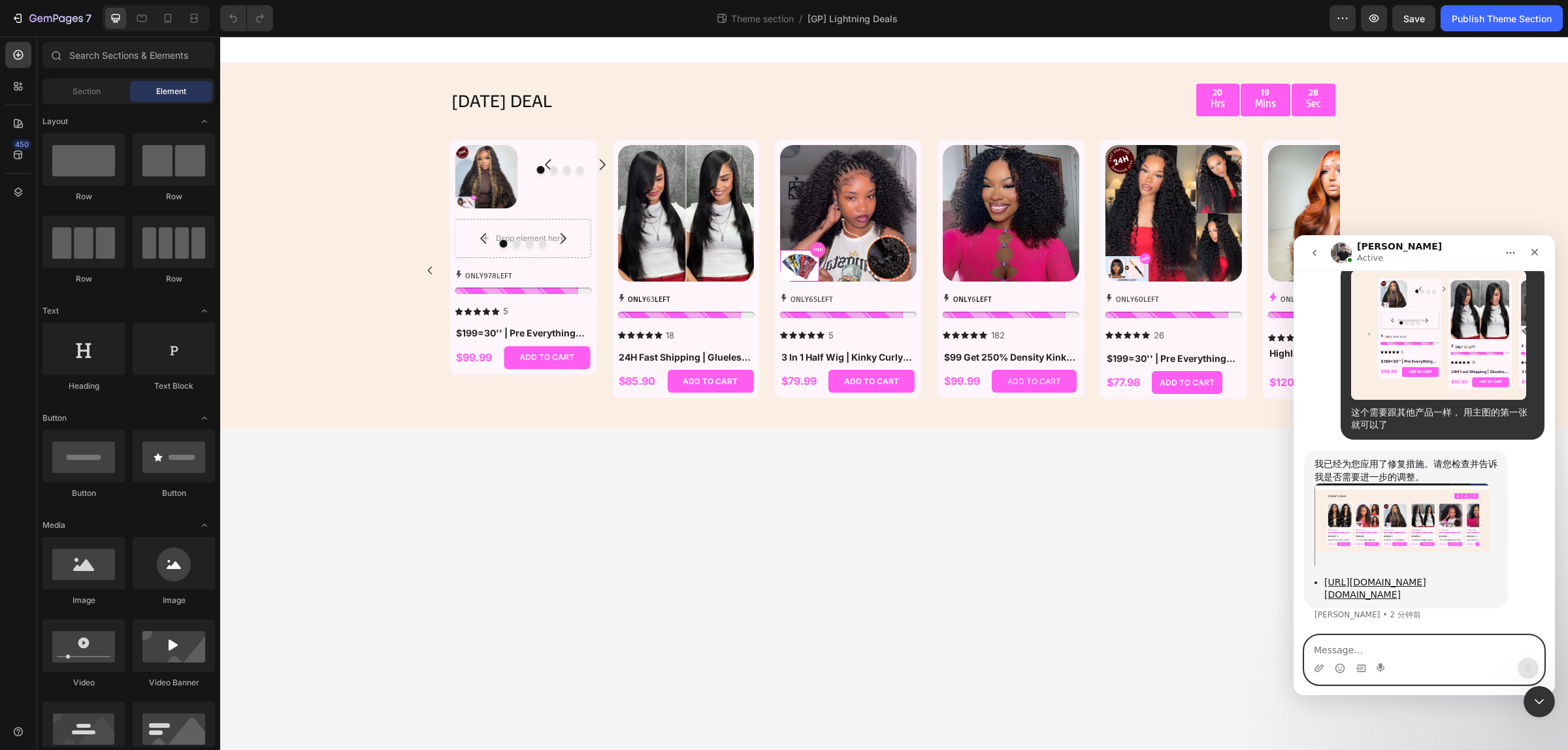
scroll to position [2958, 0]
drag, startPoint x: 1377, startPoint y: 594, endPoint x: 1317, endPoint y: 530, distance: 87.7
click at [1324, 576] on li "[URL][DOMAIN_NAME][DOMAIN_NAME]" at bounding box center [1410, 588] width 173 height 24
copy link "[URL][DOMAIN_NAME][DOMAIN_NAME]"
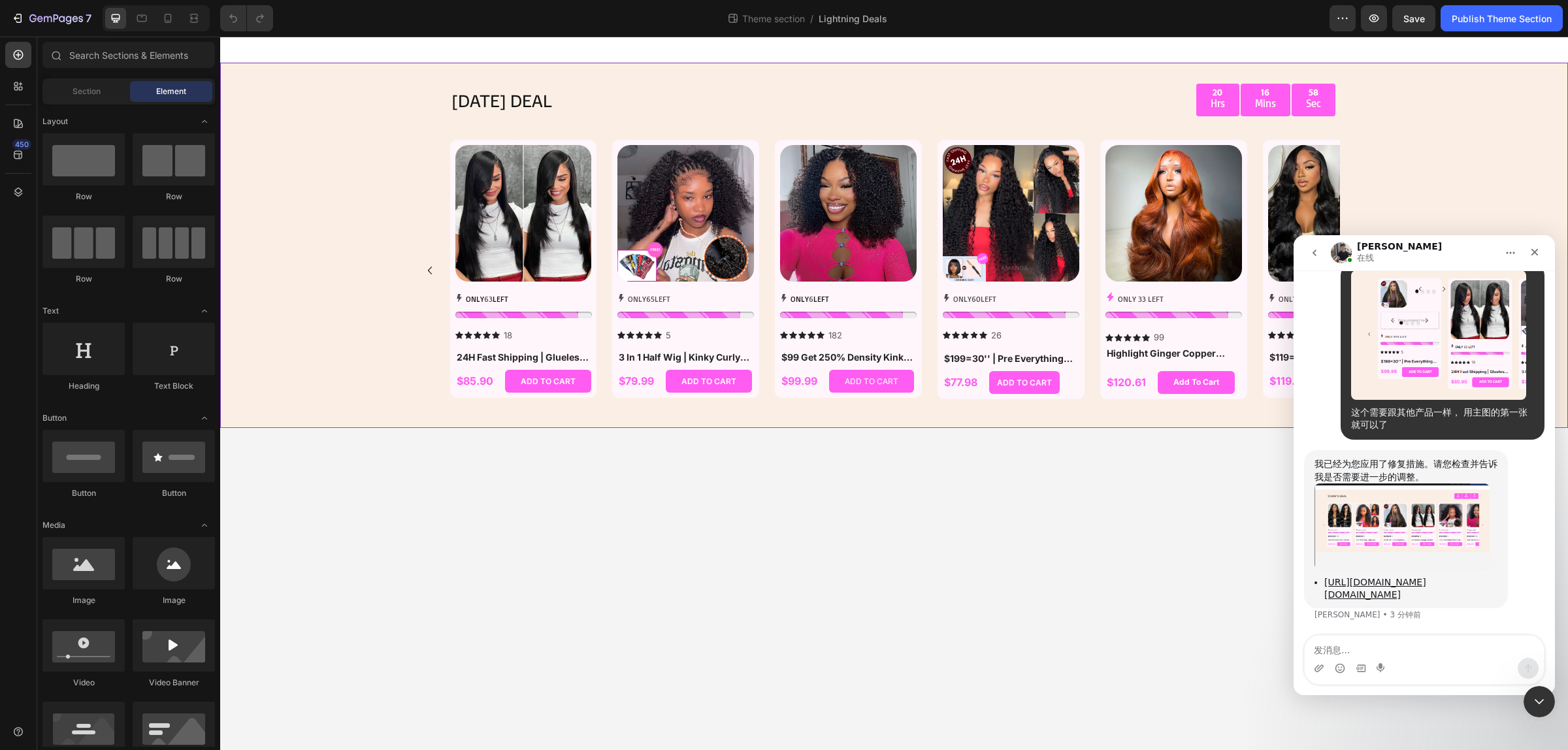
click at [1513, 210] on div "TODAY'S DEAL Text Block 20 Hrs 16 Mins 58 Sec Countdown Timer Row Row Product I…" at bounding box center [894, 244] width 1348 height 365
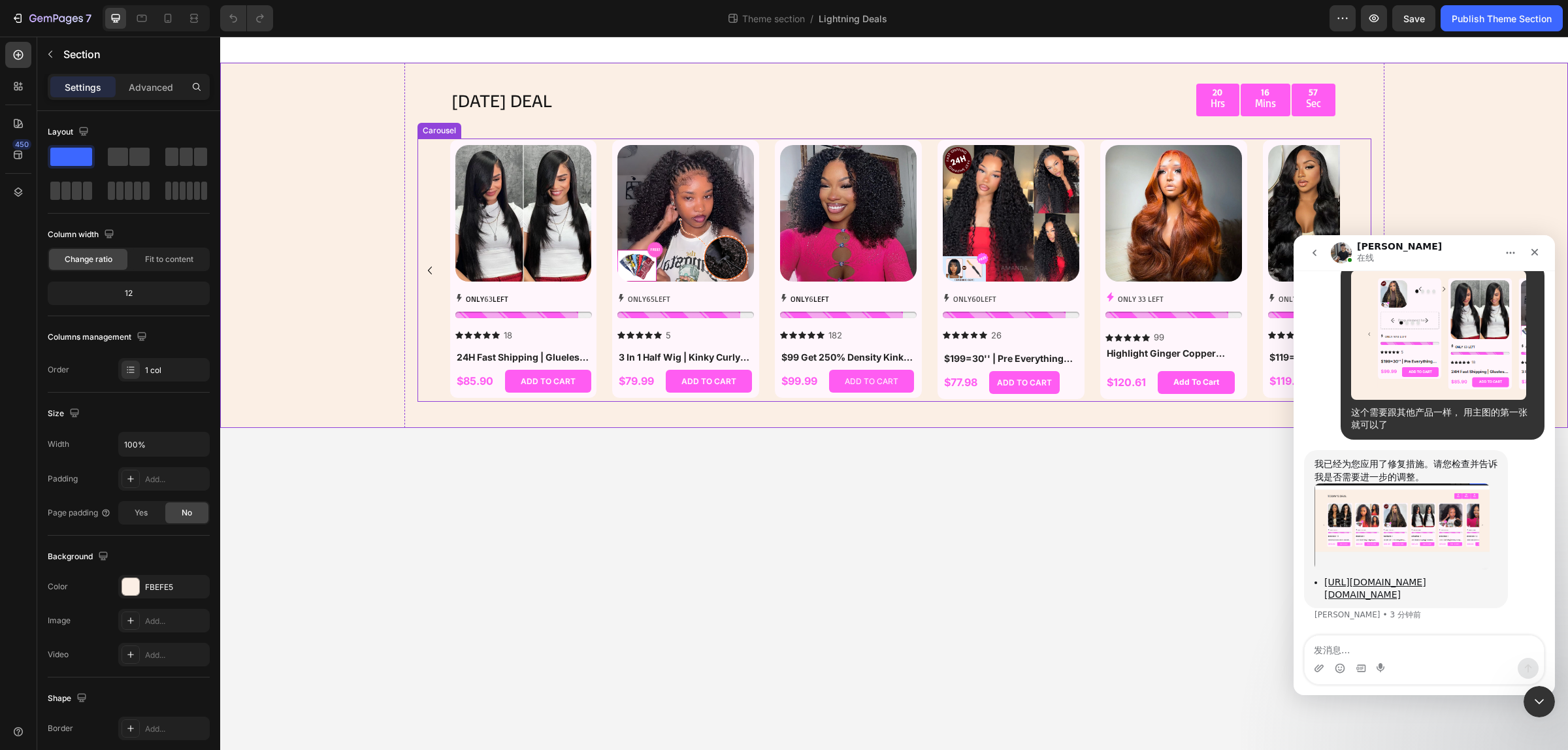
click at [425, 269] on icon "Carousel Back Arrow" at bounding box center [430, 271] width 16 height 16
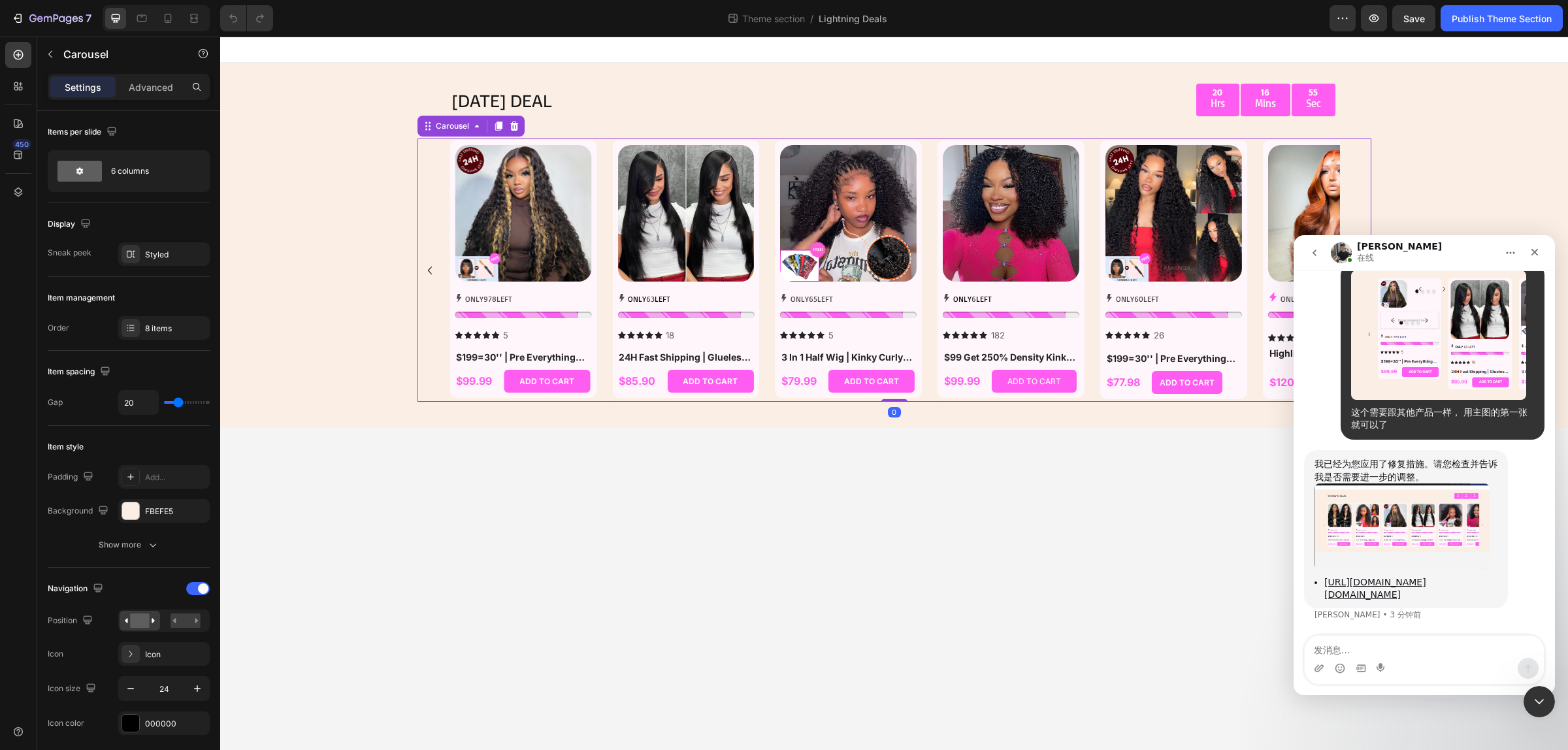
click at [426, 269] on icon "Carousel Back Arrow" at bounding box center [430, 271] width 16 height 16
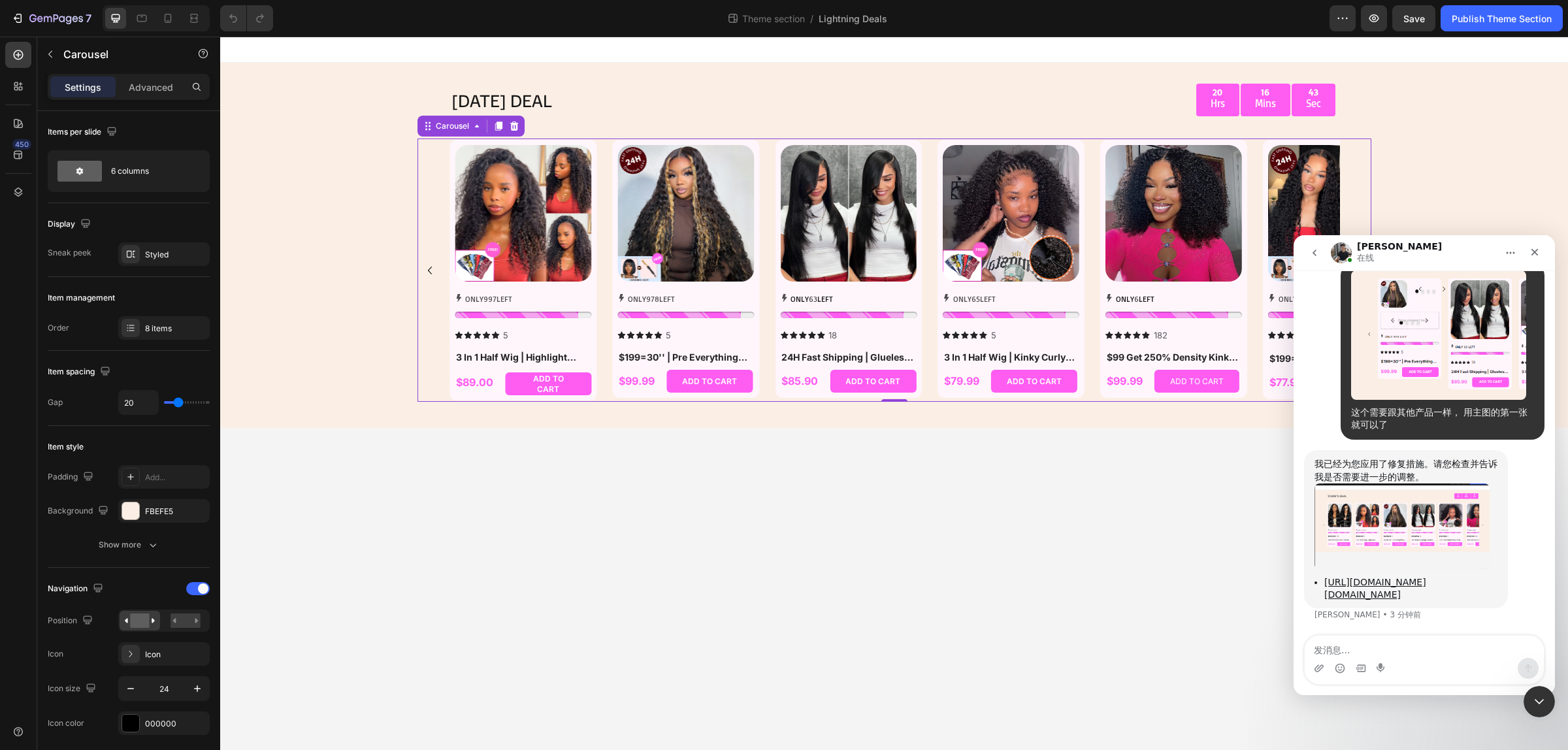
click at [428, 268] on icon "Carousel Back Arrow" at bounding box center [430, 271] width 16 height 16
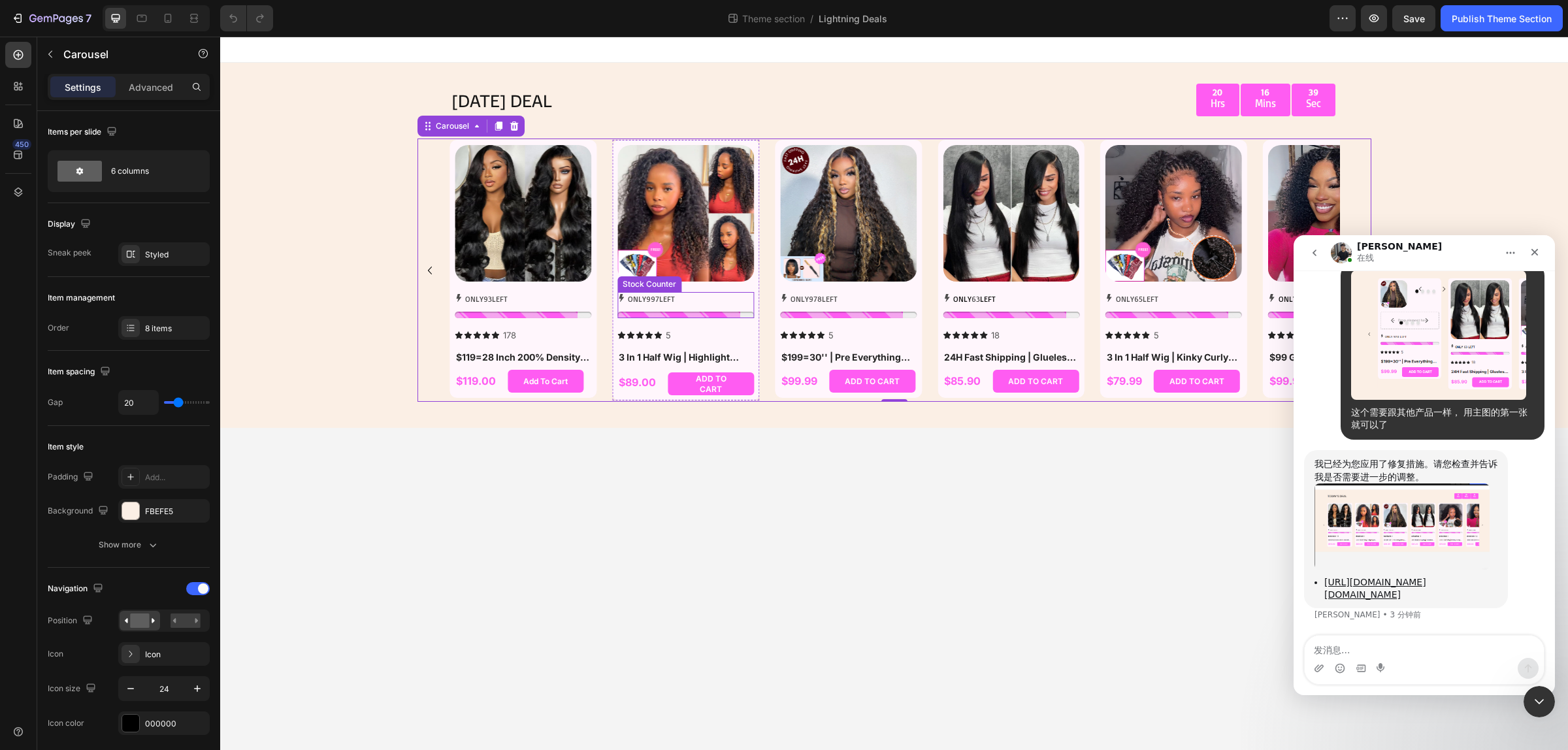
click at [699, 301] on div "ONLY 997 LEFT" at bounding box center [685, 298] width 137 height 14
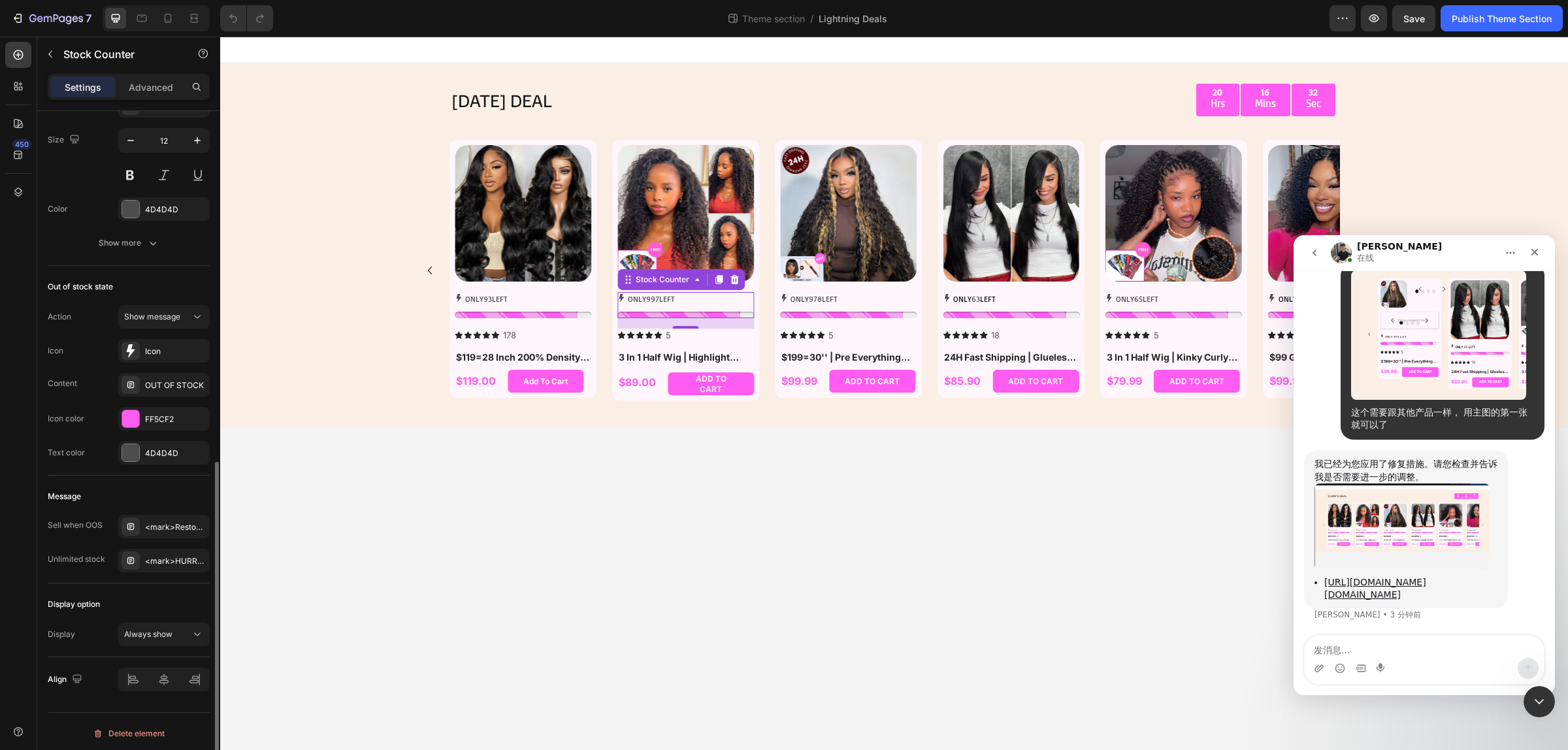
scroll to position [742, 0]
click at [165, 556] on div "<mark>HURRY!</mark> LET BUY NOW" at bounding box center [175, 554] width 62 height 12
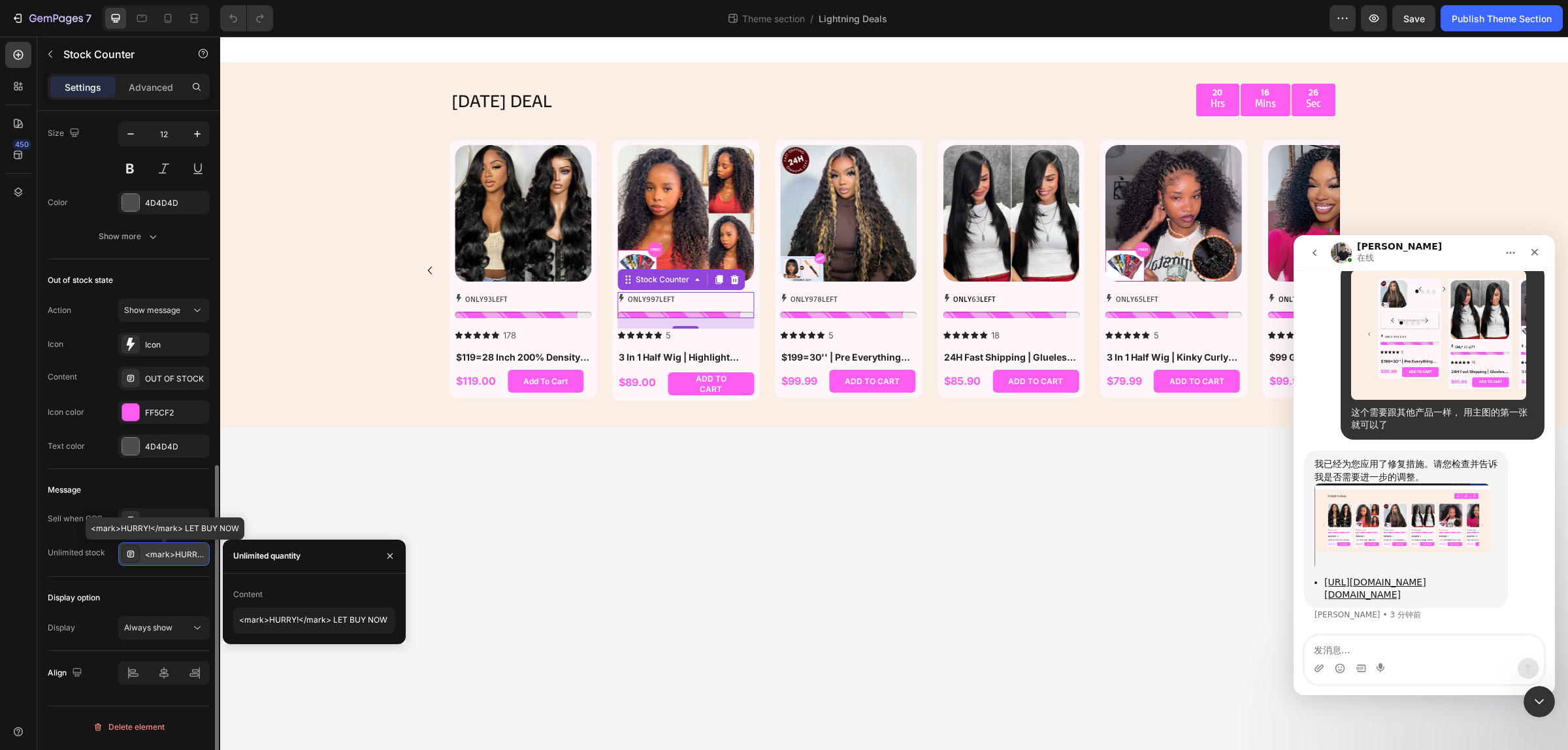
scroll to position [2944, 0]
click at [167, 522] on div "<mark>Restock soon!</mark> PREORDER NOW" at bounding box center [175, 521] width 62 height 12
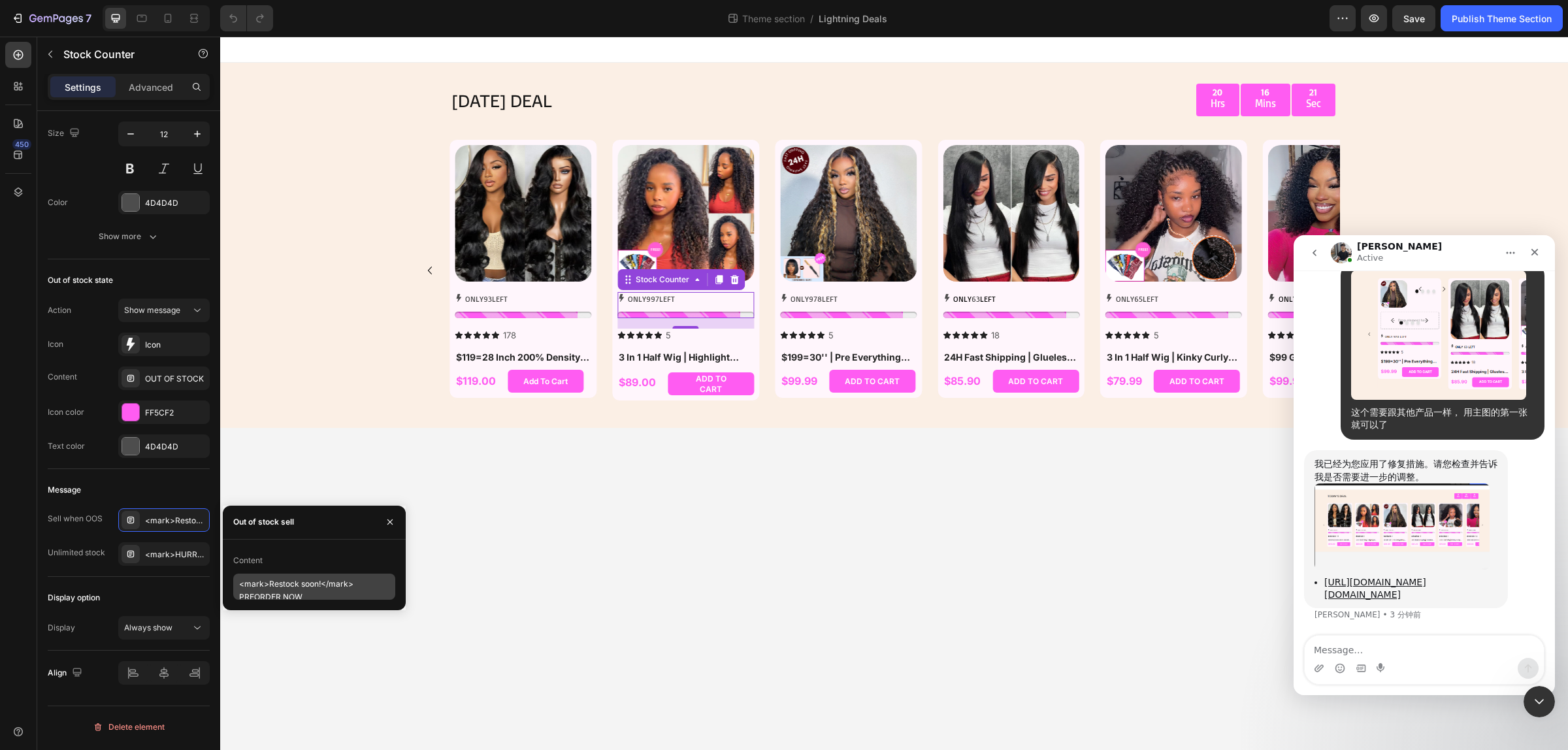
scroll to position [0, 0]
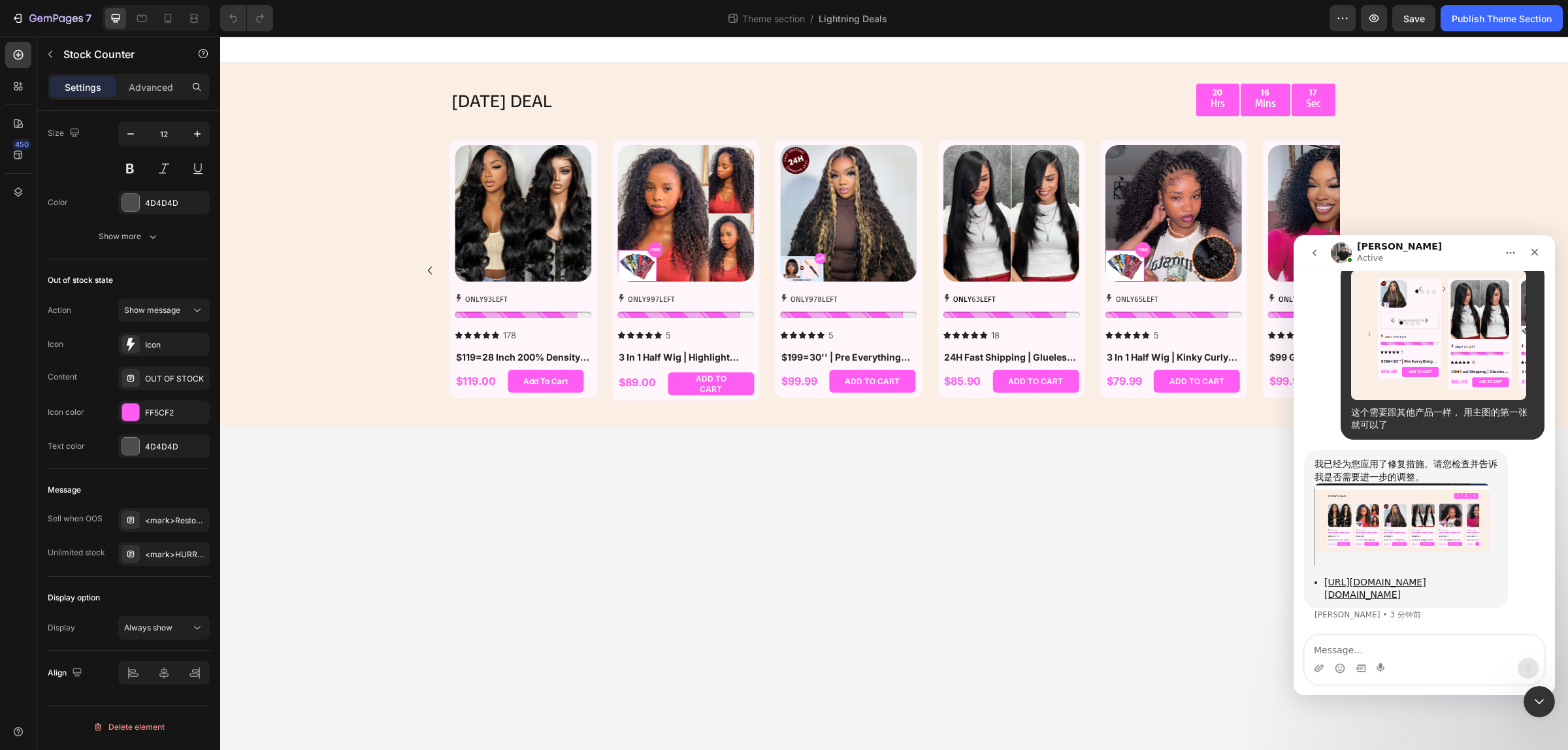
click at [583, 578] on body "TODAY'S DEAL Text Block 20 Hrs 16 Mins 17 Sec Countdown Timer Row Row Product I…" at bounding box center [894, 393] width 1348 height 713
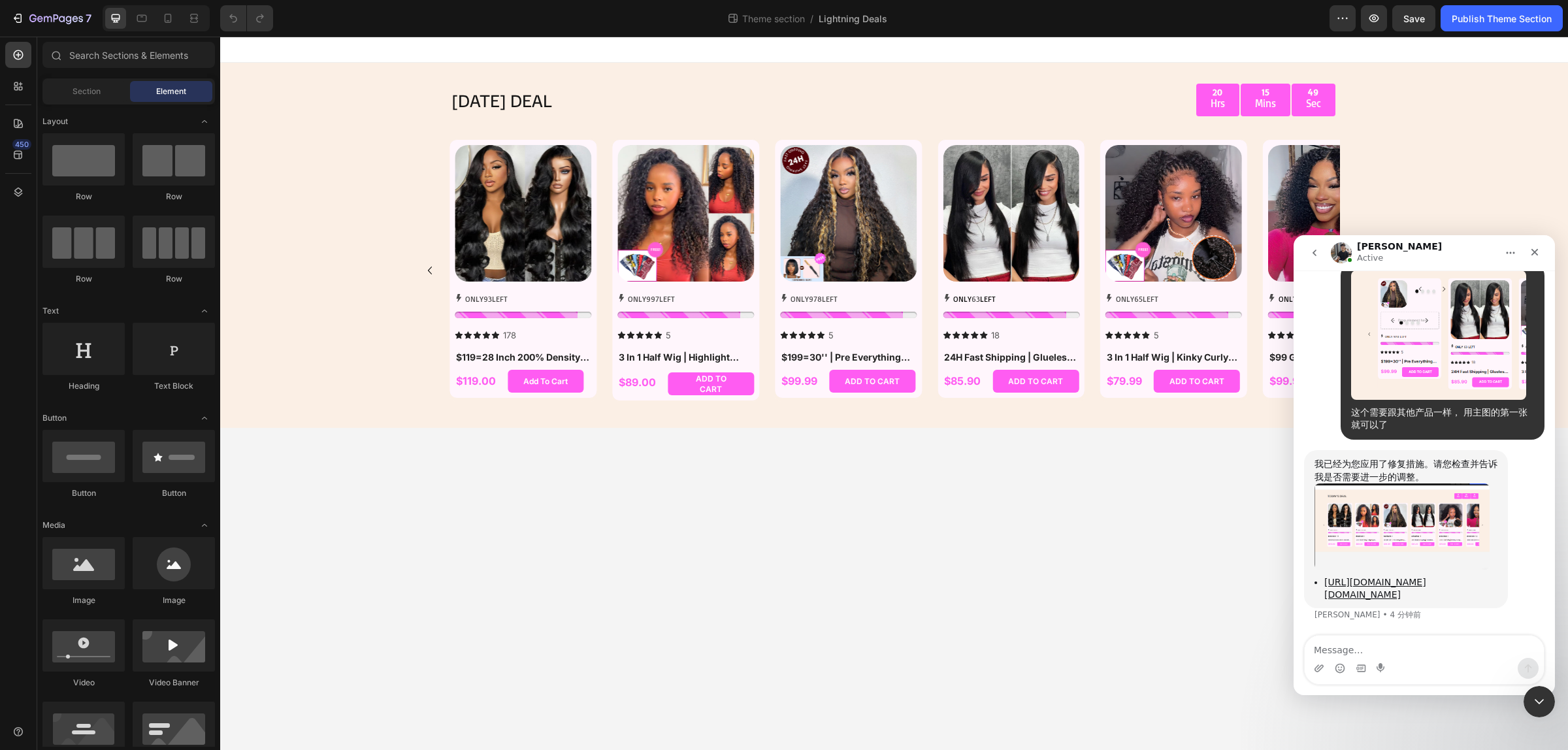
click at [1320, 254] on button "go back" at bounding box center [1314, 252] width 24 height 24
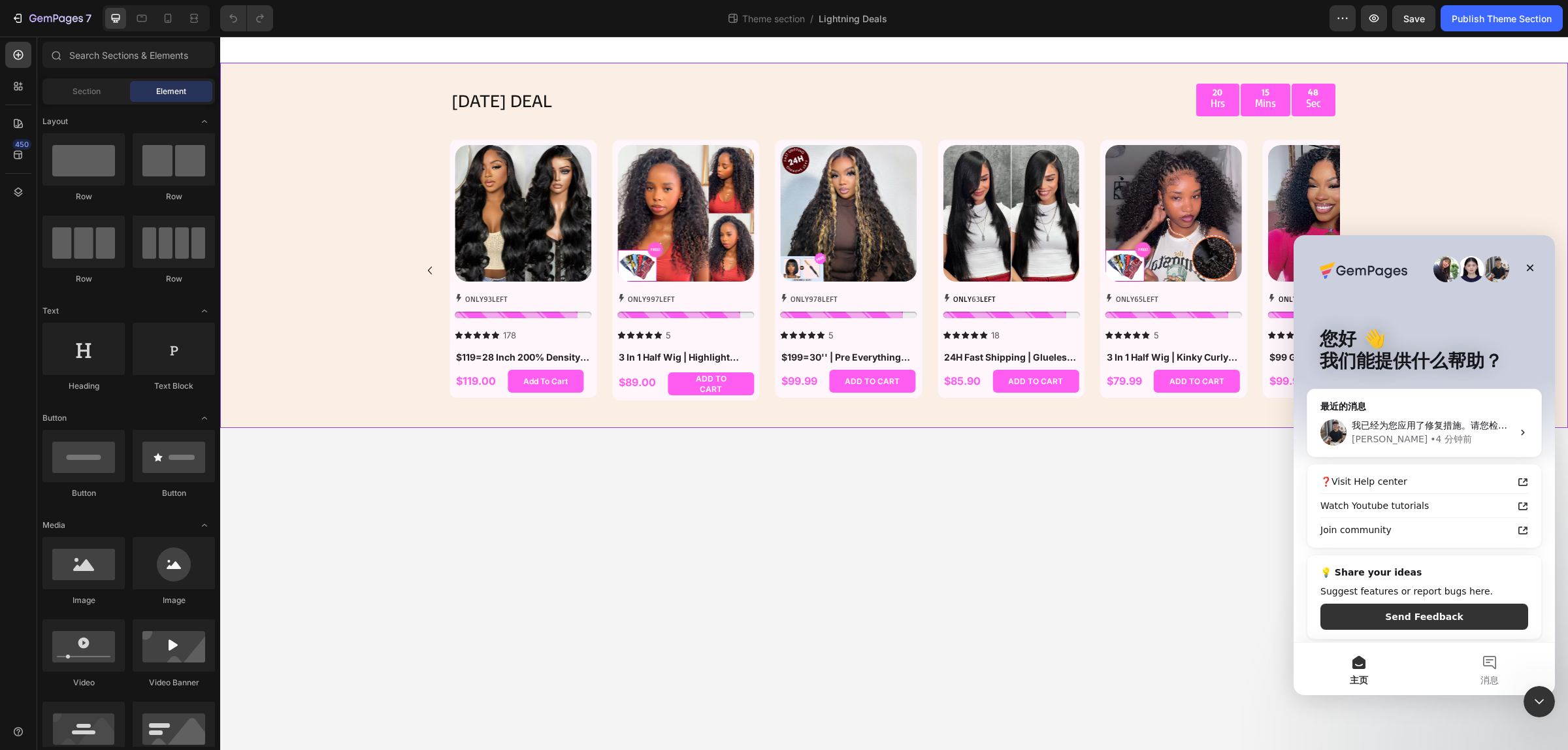
click at [1469, 207] on div "TODAY'S DEAL Text Block 20 Hrs 15 Mins 48 Sec Countdown Timer Row Row Product I…" at bounding box center [894, 244] width 1348 height 365
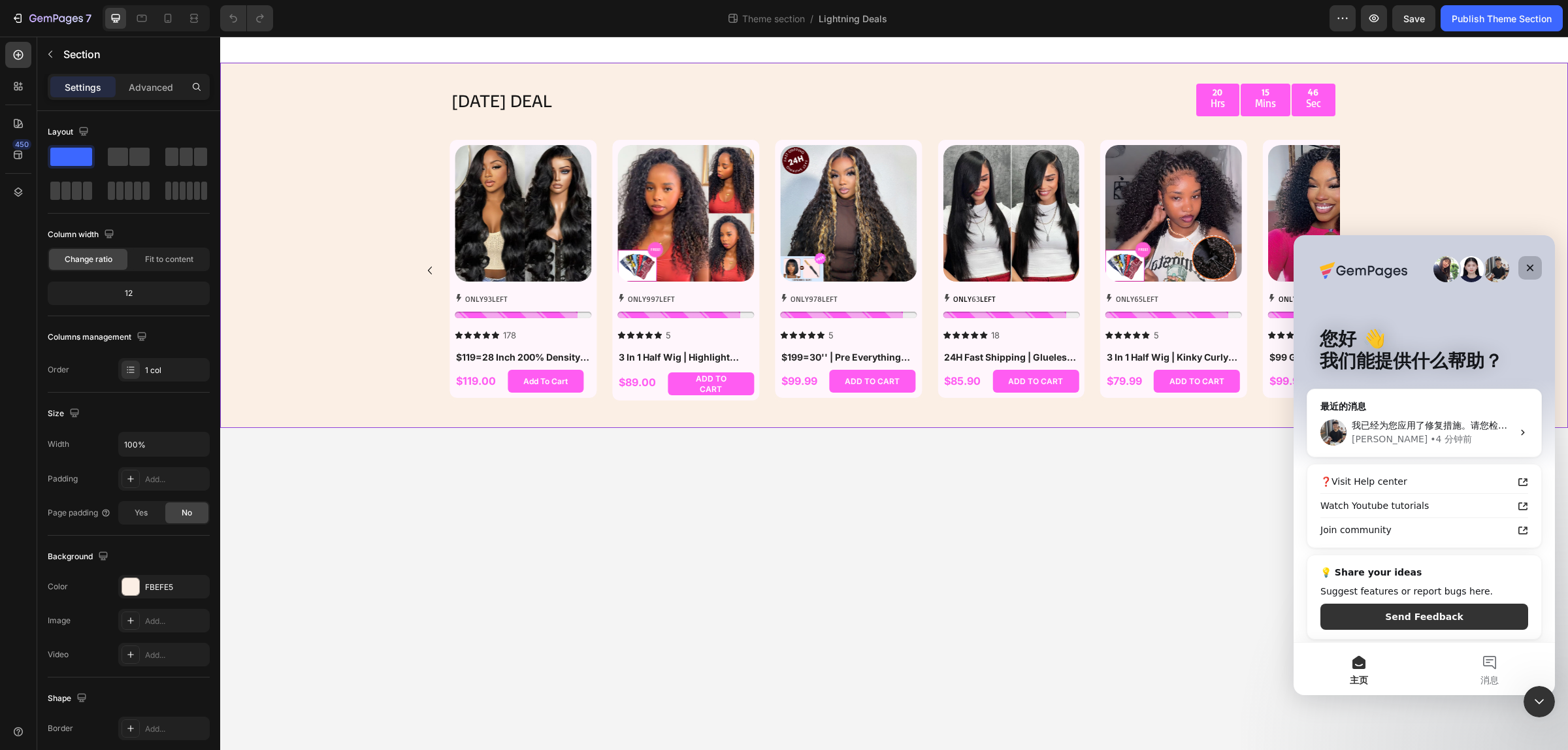
click at [1527, 263] on icon "关闭" at bounding box center [1530, 268] width 10 height 10
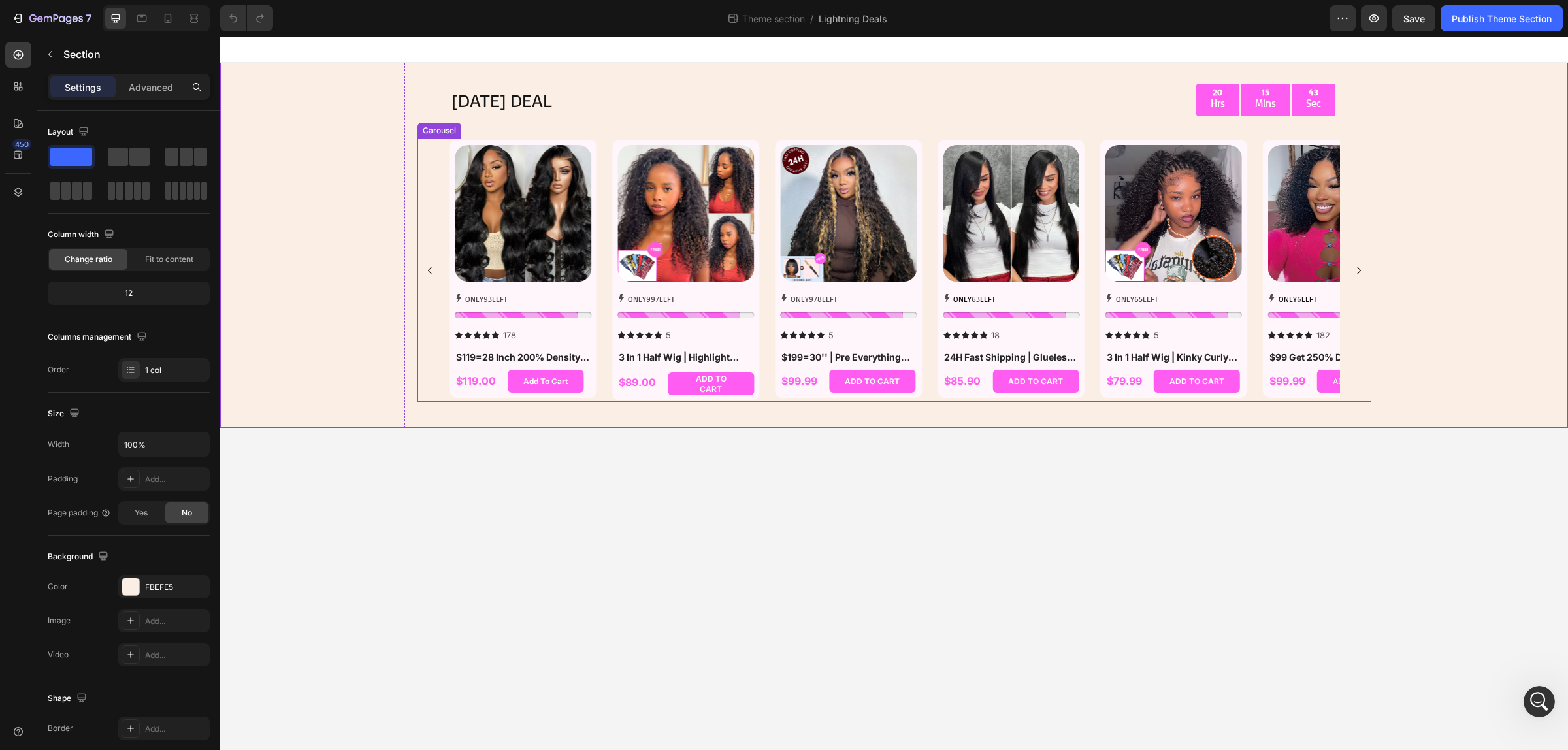
click at [1358, 268] on icon "Carousel Next Arrow" at bounding box center [1359, 270] width 4 height 8
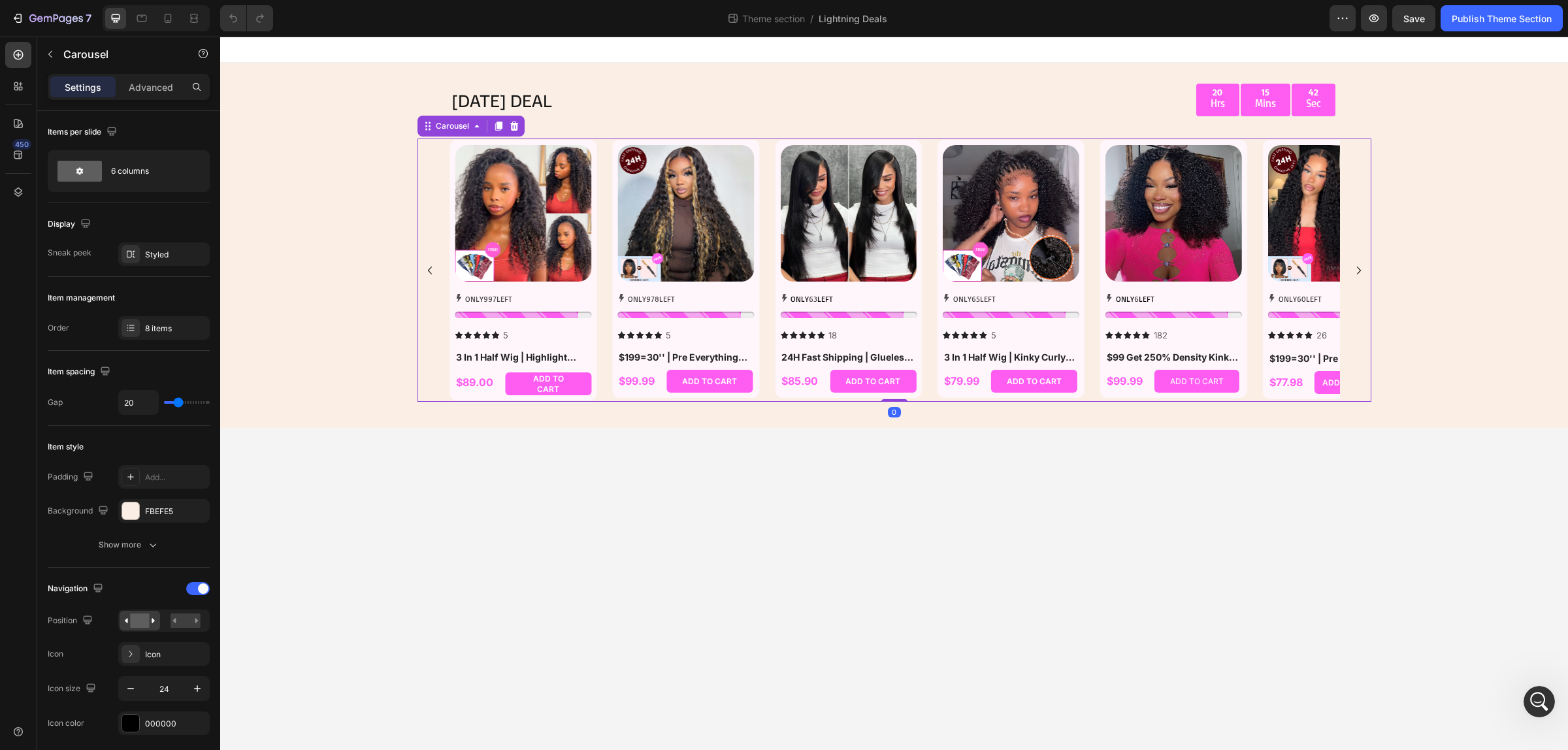
click at [1357, 268] on icon "Carousel Next Arrow" at bounding box center [1359, 271] width 16 height 16
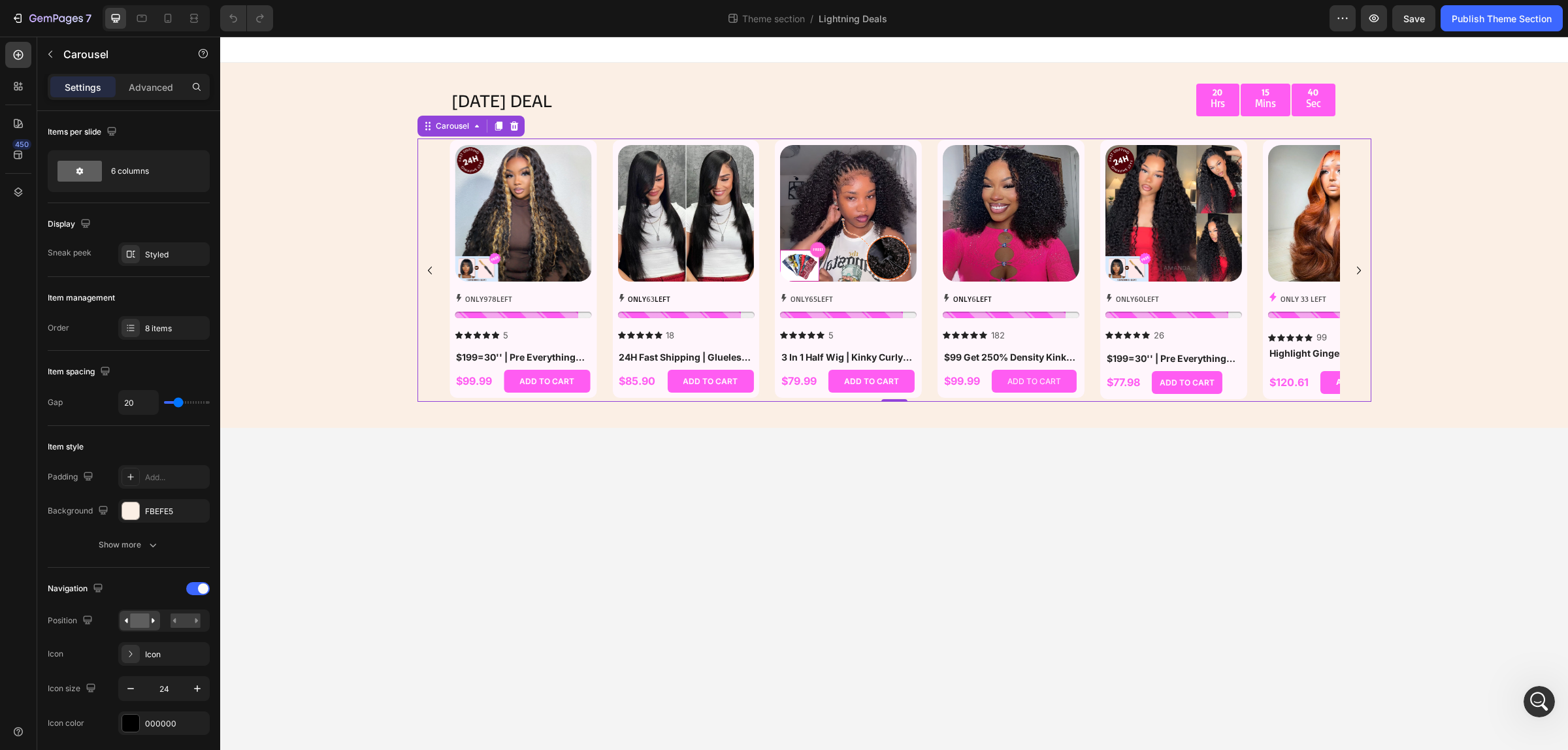
click at [1356, 270] on icon "Carousel Next Arrow" at bounding box center [1359, 271] width 16 height 16
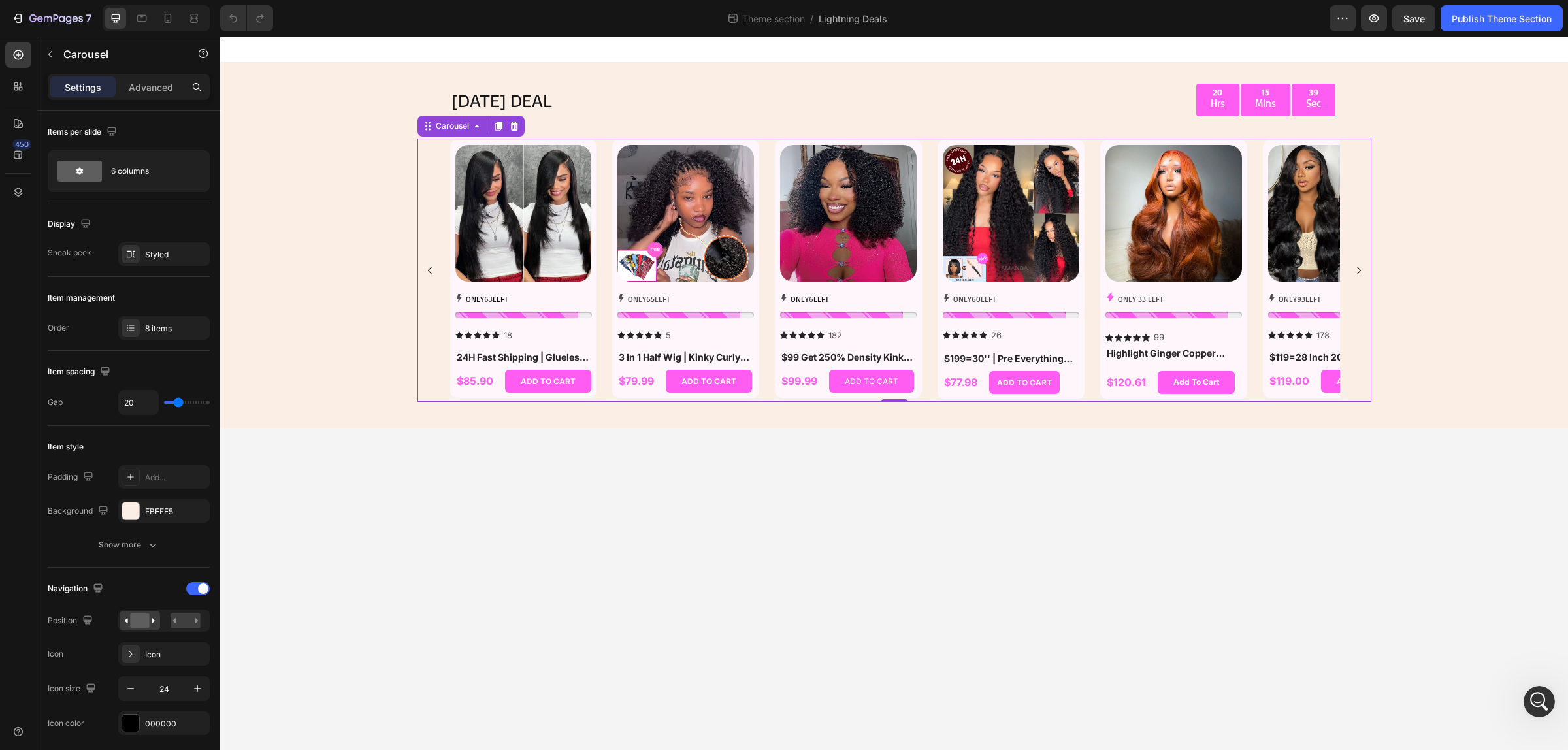
click at [1355, 271] on icon "Carousel Next Arrow" at bounding box center [1359, 271] width 16 height 16
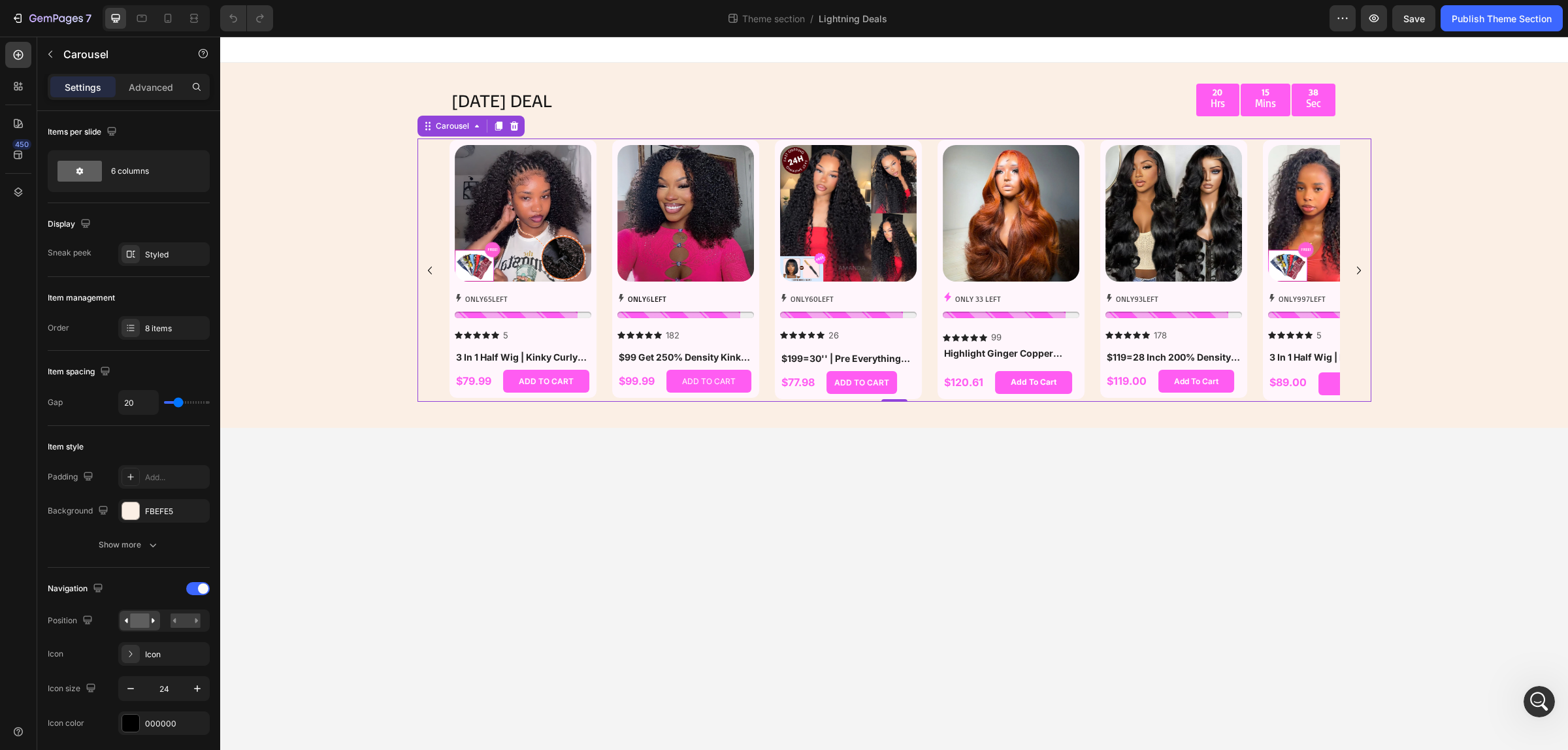
click at [1355, 271] on icon "Carousel Next Arrow" at bounding box center [1359, 271] width 16 height 16
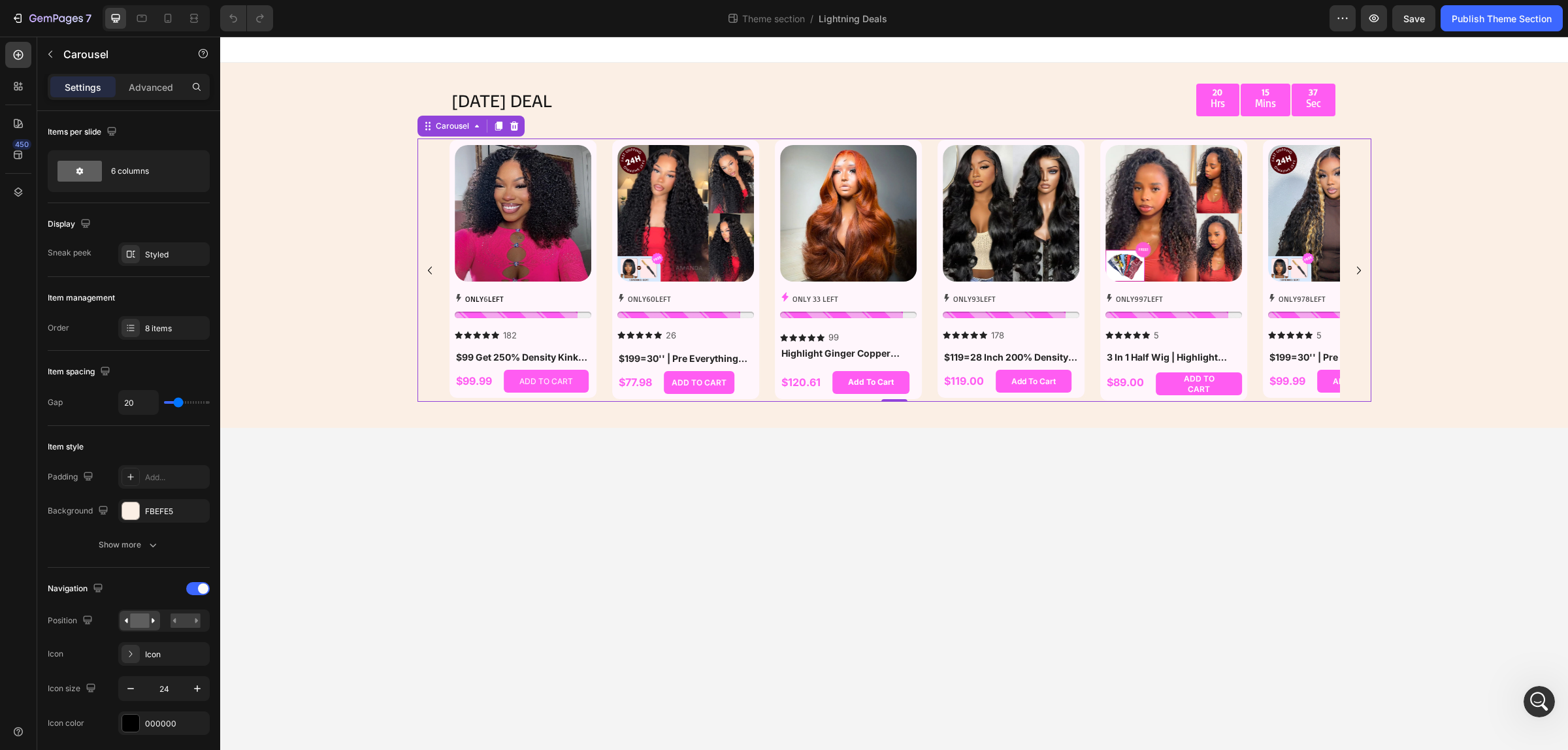
click at [1355, 271] on icon "Carousel Next Arrow" at bounding box center [1359, 271] width 16 height 16
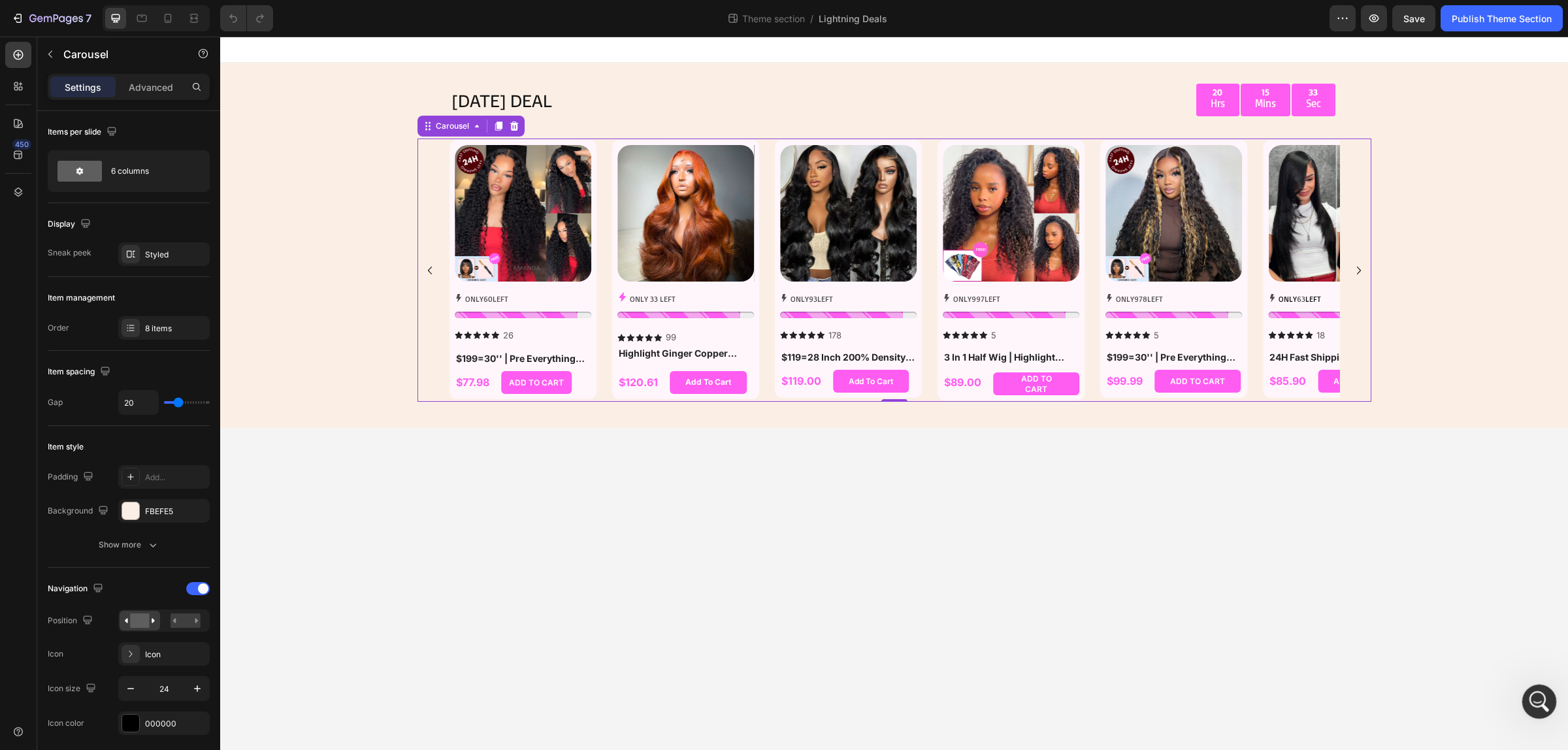
click at [1539, 704] on icon "打开 Intercom Messenger" at bounding box center [1538, 700] width 22 height 22
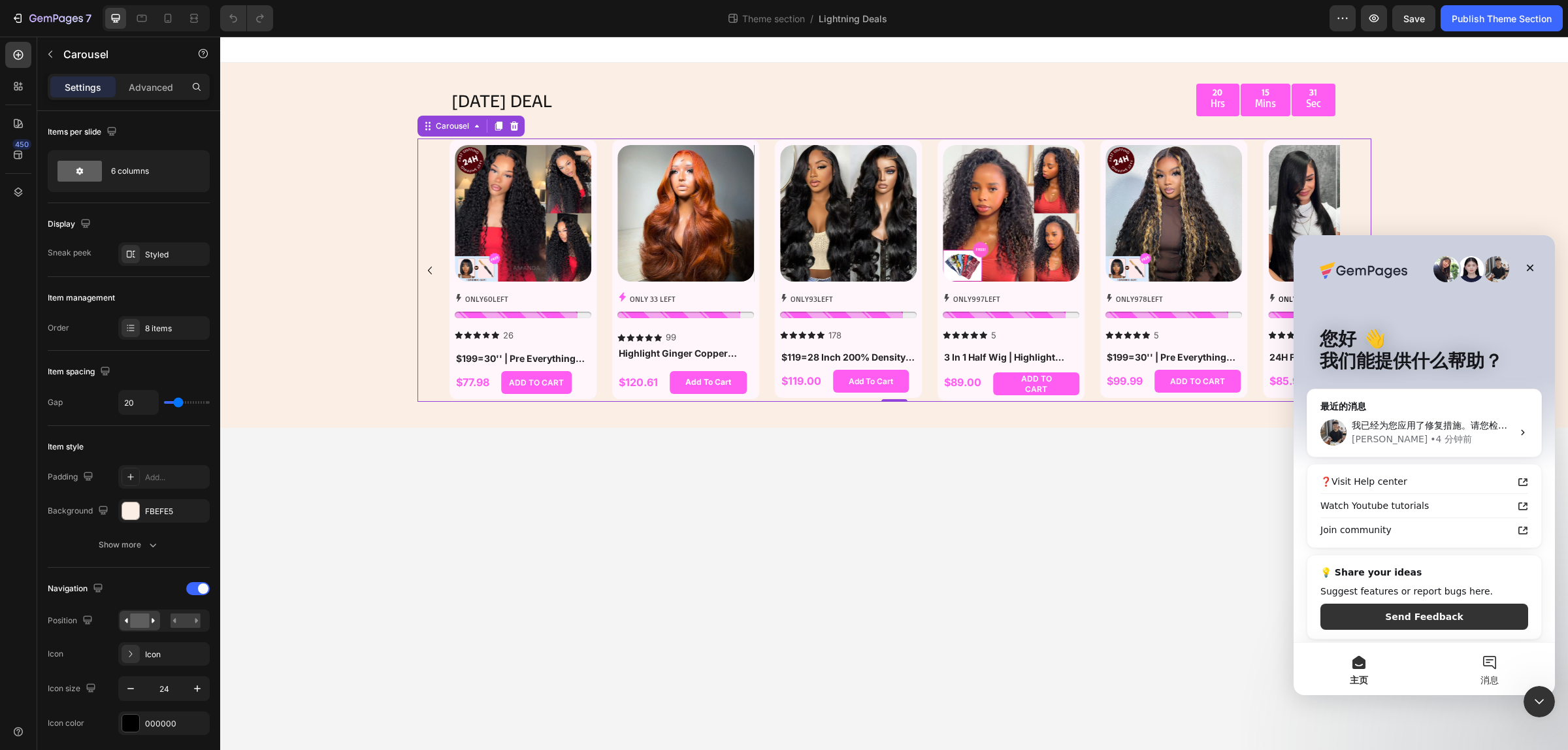
click at [1496, 660] on button "消息" at bounding box center [1490, 669] width 131 height 52
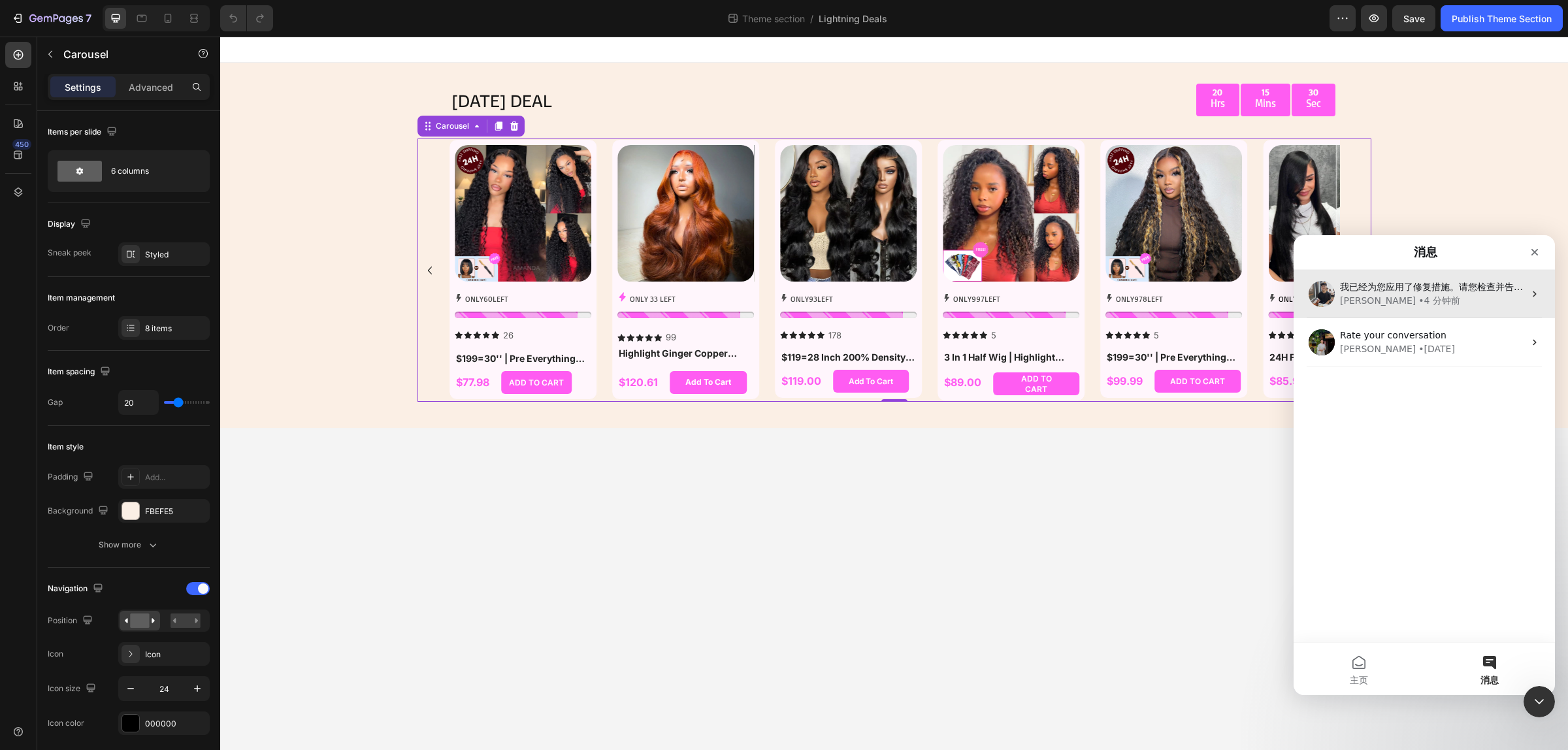
click at [1411, 291] on span "我已经为您应用了修复措施。请您检查并告诉我是否需要进一步的调整。 https://builder.gempages.net/editor/section/56…" at bounding box center [1577, 287] width 474 height 10
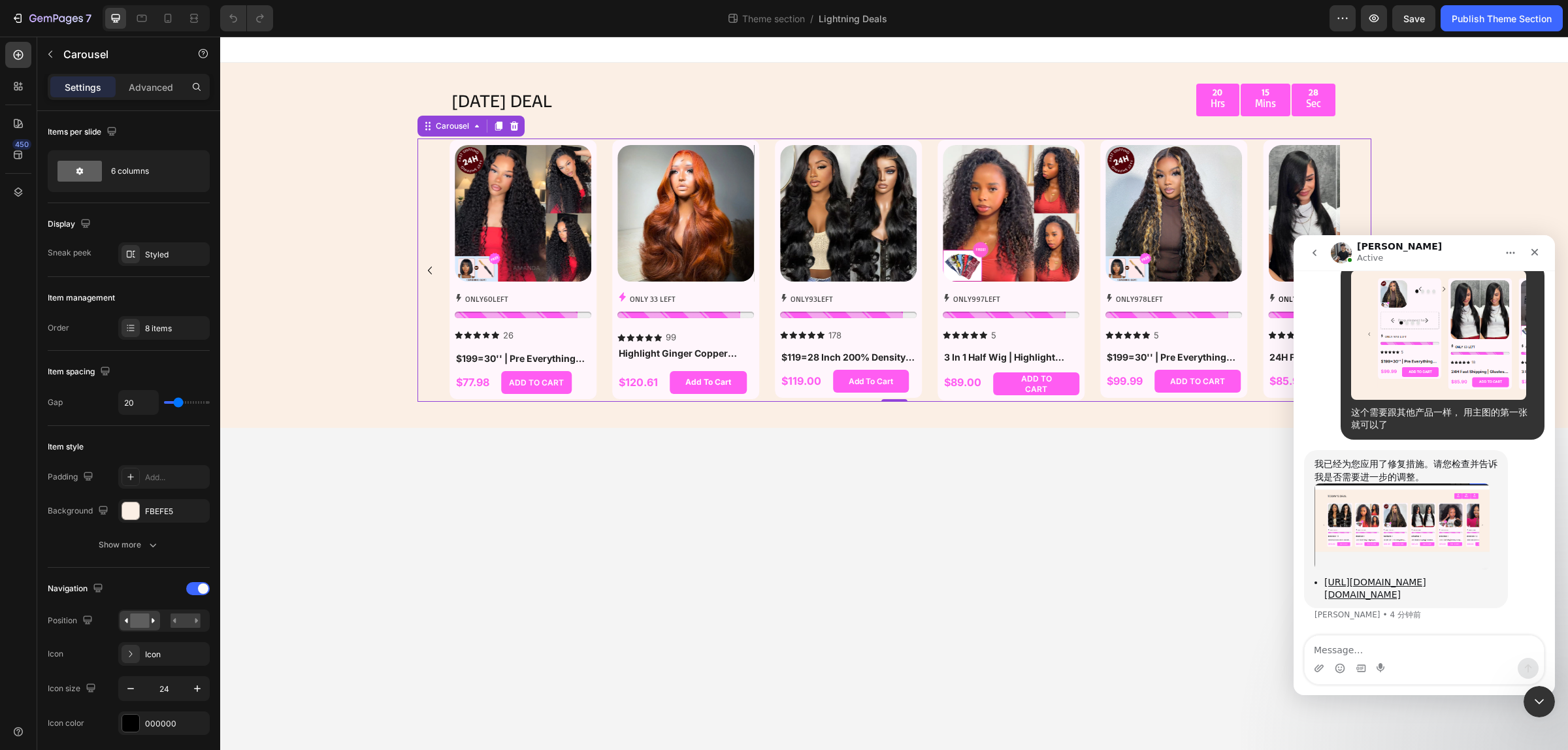
scroll to position [2944, 0]
click at [1383, 647] on textarea "Message…" at bounding box center [1425, 646] width 239 height 22
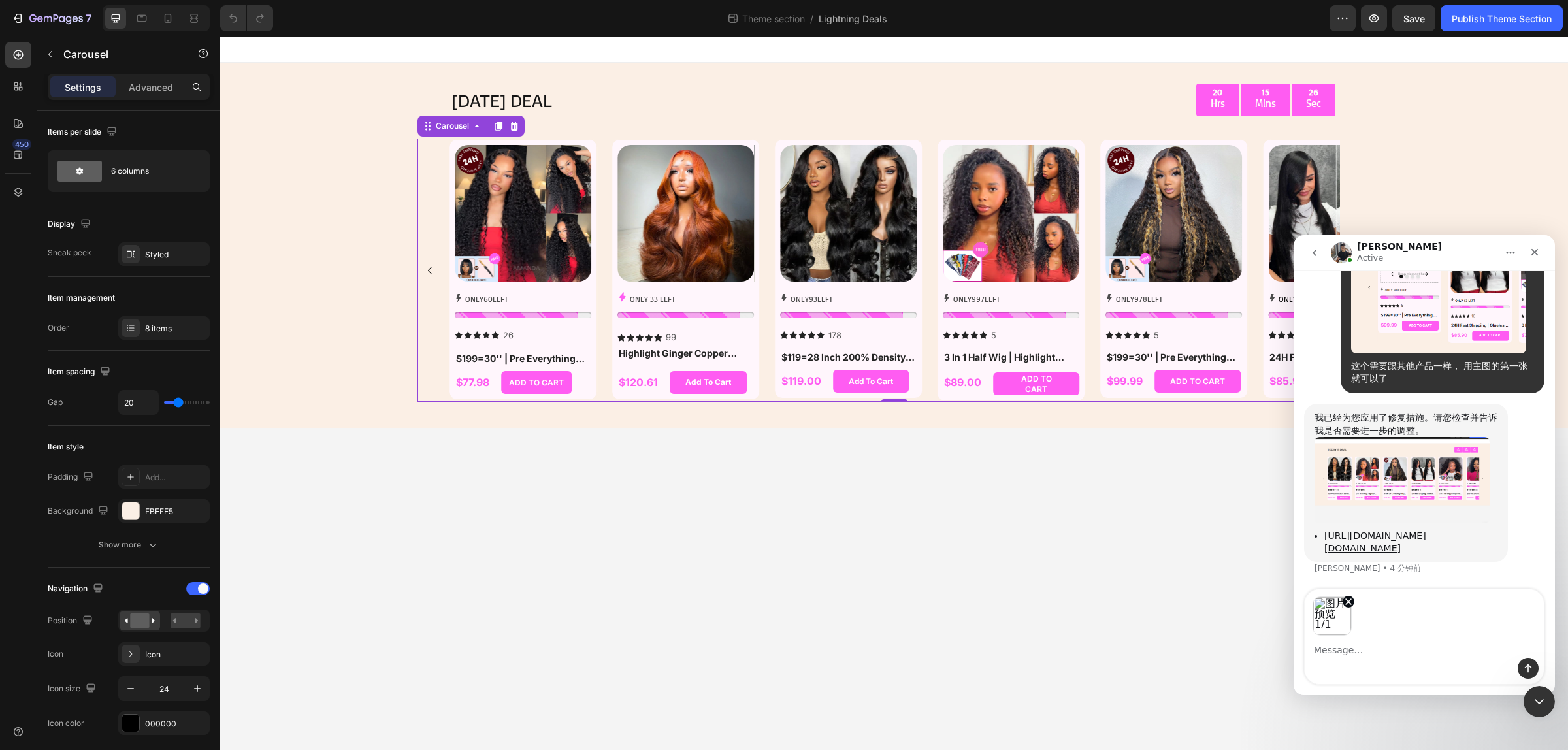
scroll to position [2992, 0]
click at [1534, 669] on button "发送消息…" at bounding box center [1528, 668] width 21 height 21
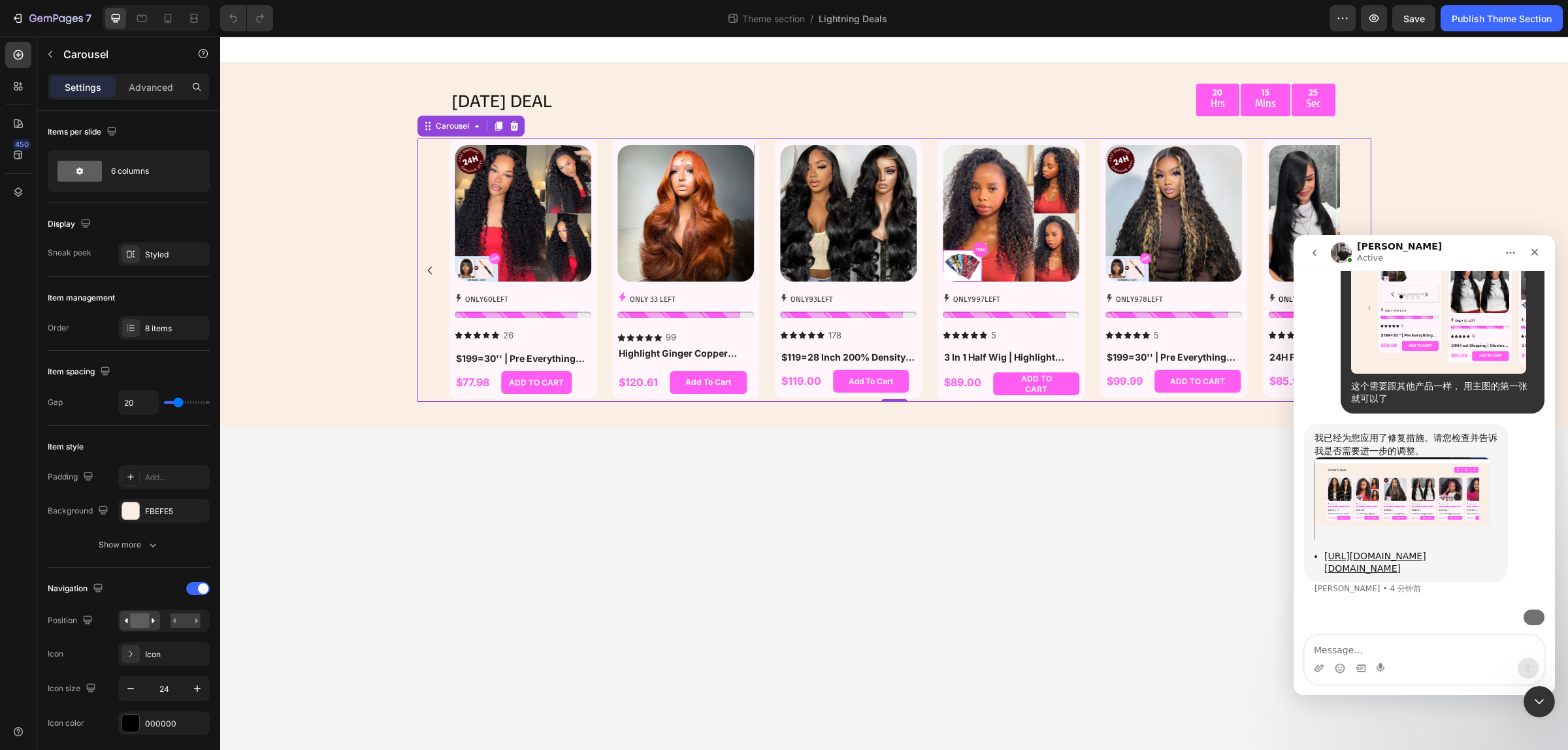
scroll to position [3074, 0]
click at [1380, 651] on textarea "Message…" at bounding box center [1425, 646] width 239 height 22
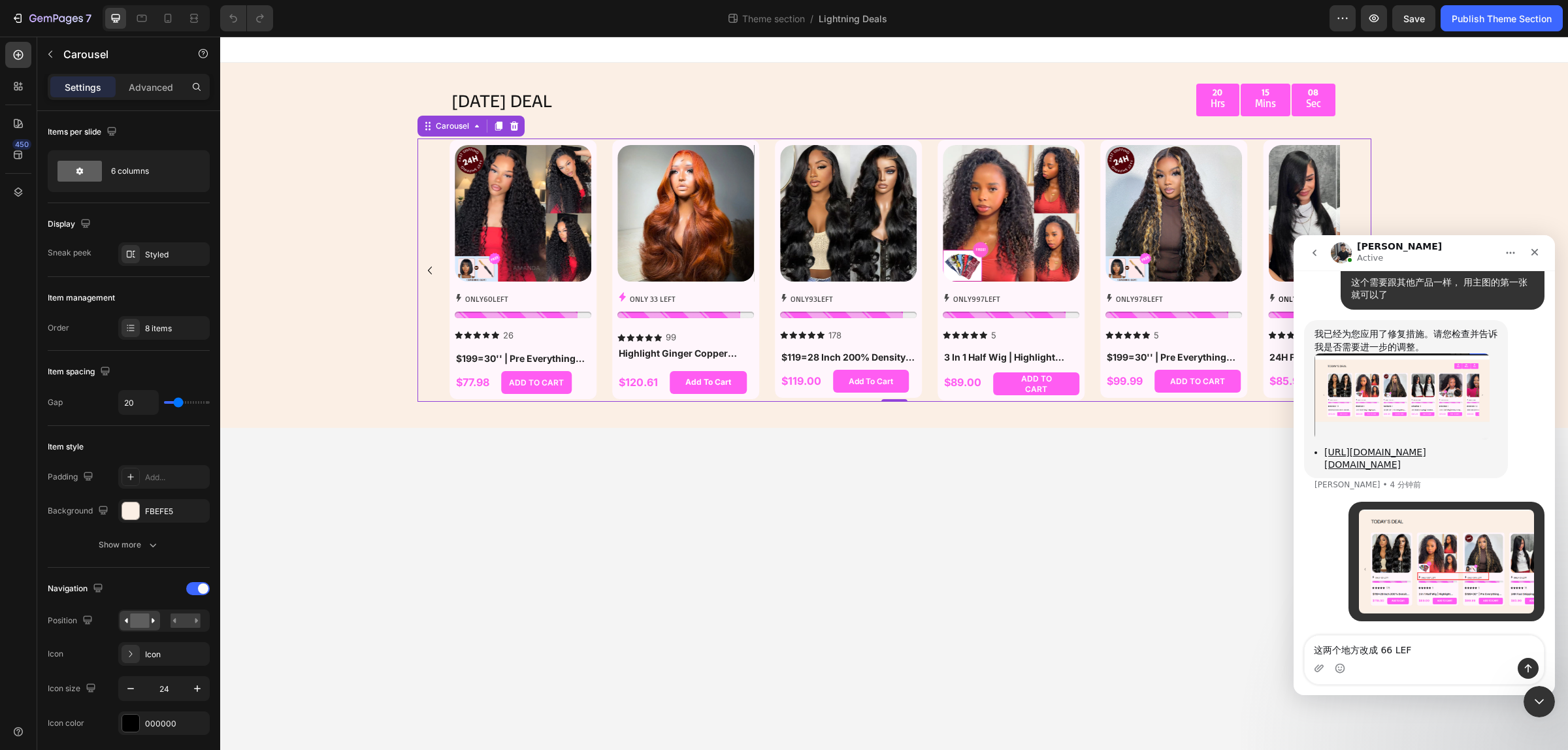
type textarea "这两个地方改成 66 LEFT"
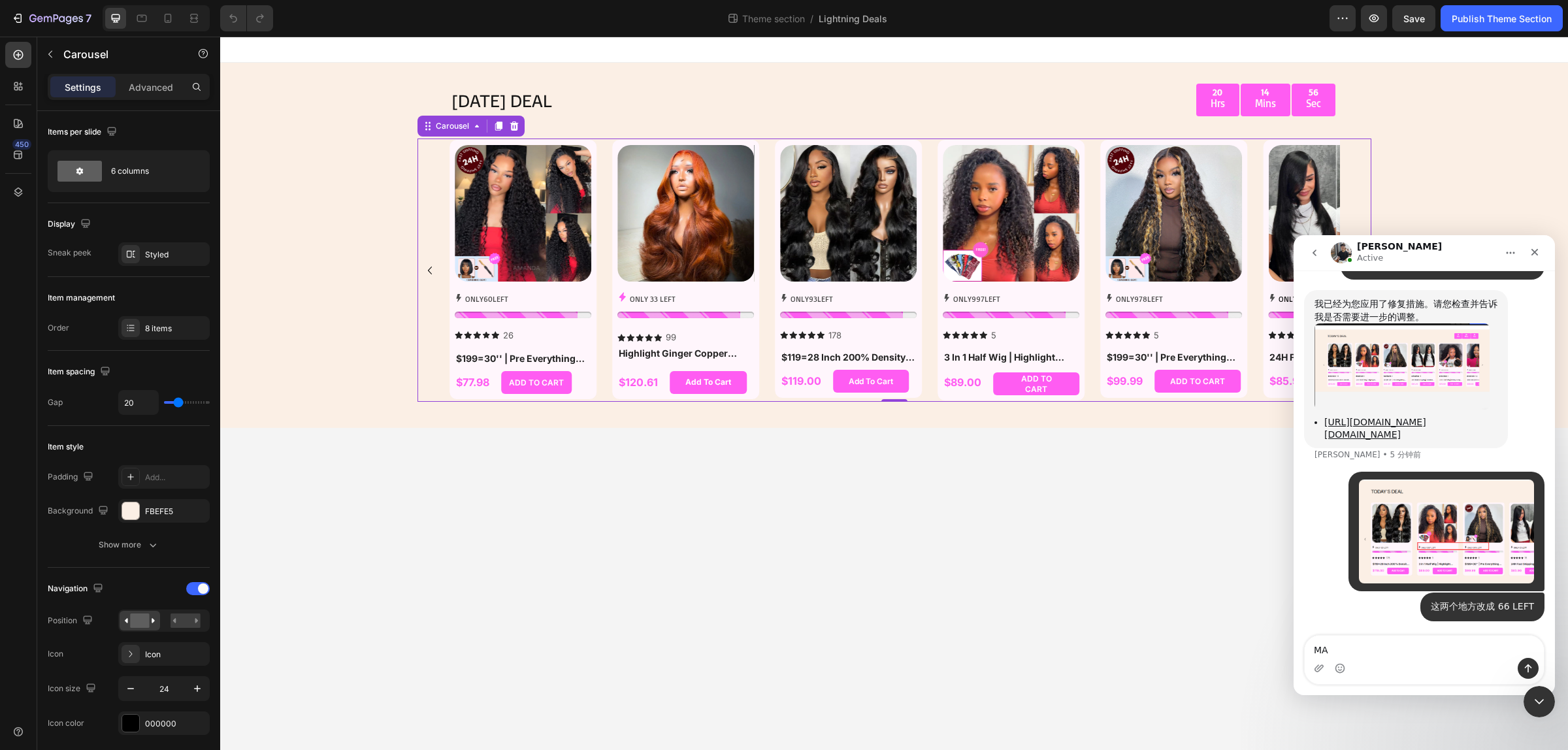
type textarea "M"
type textarea "m"
type textarea "麻烦了"
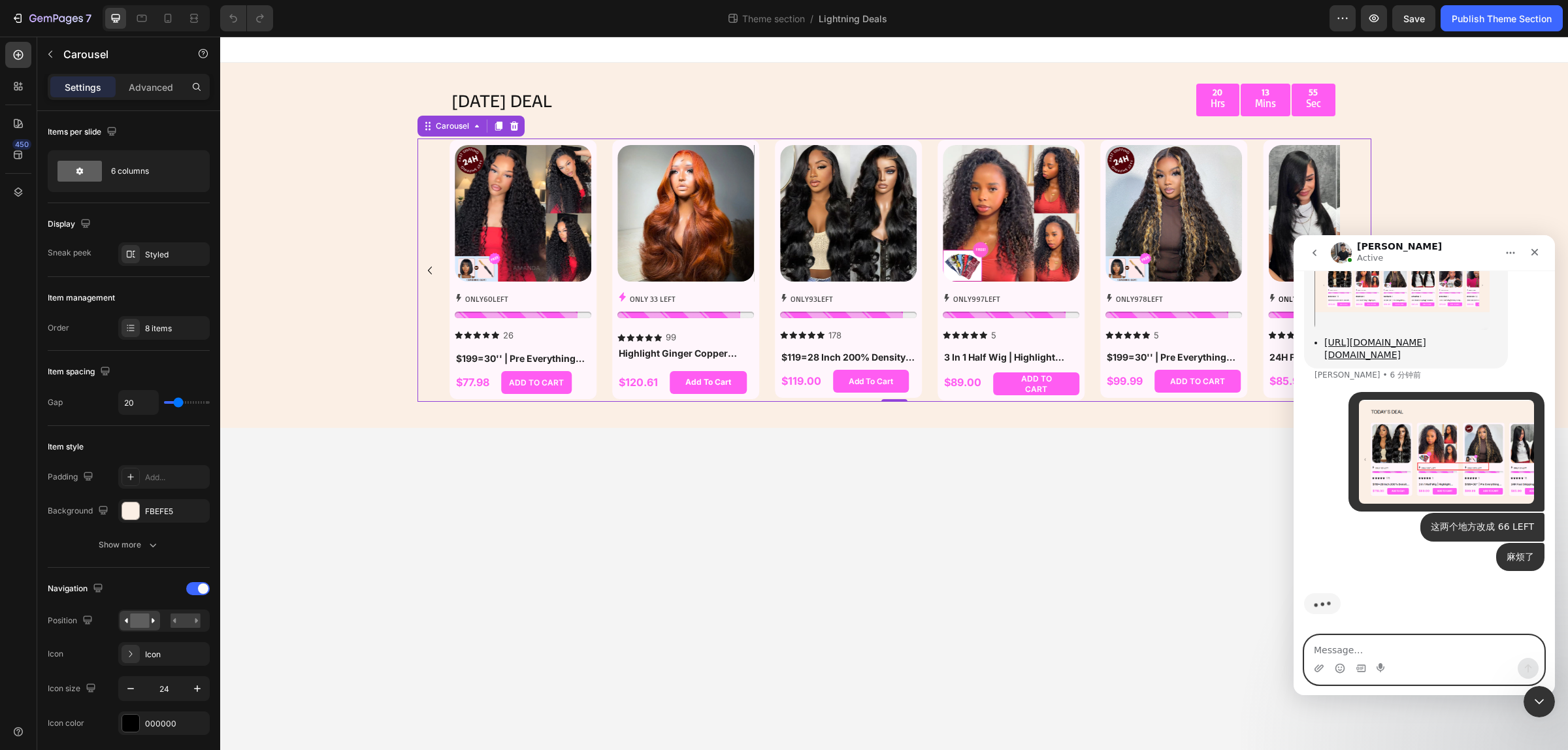
scroll to position [3185, 0]
